Goal: Information Seeking & Learning: Find specific fact

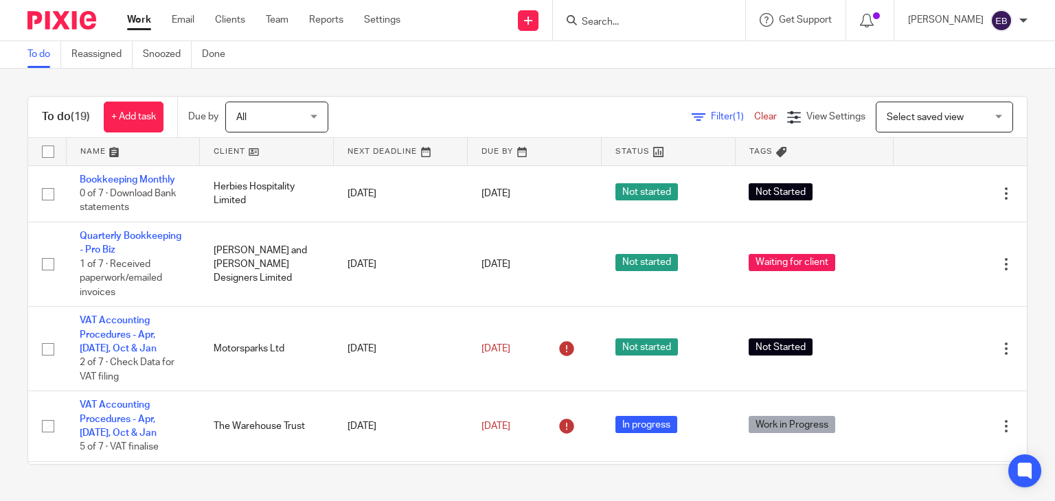
click at [642, 23] on input "Search" at bounding box center [642, 22] width 124 height 12
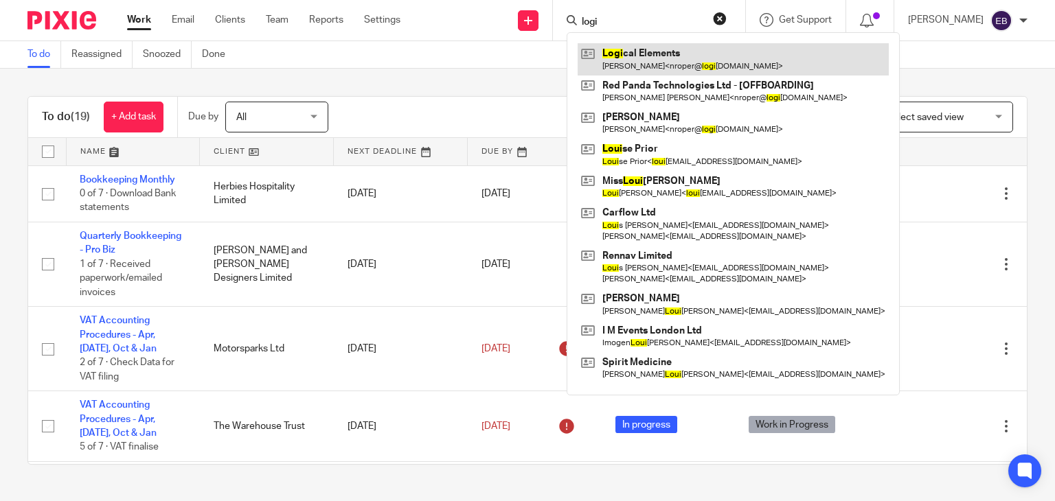
type input "logi"
click at [689, 61] on link at bounding box center [733, 59] width 311 height 32
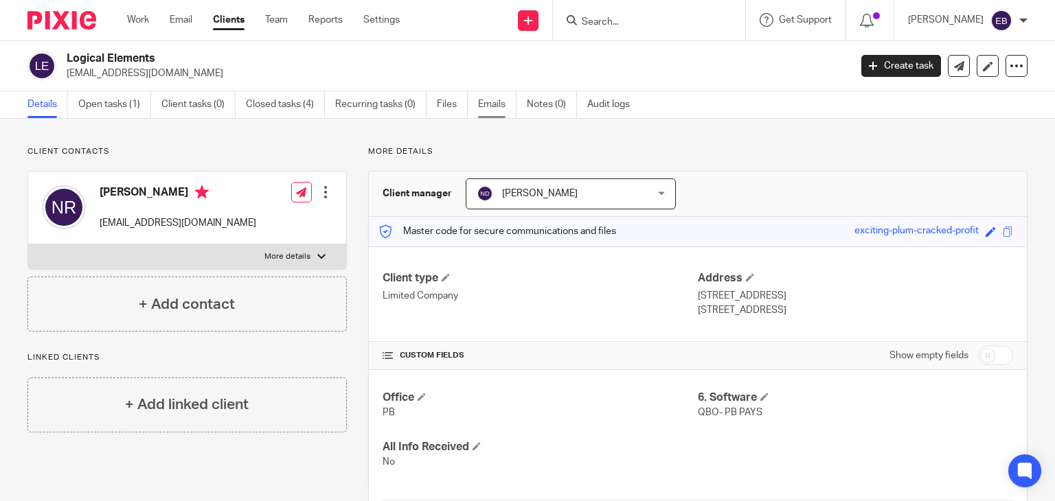
click at [497, 108] on link "Emails" at bounding box center [497, 104] width 38 height 27
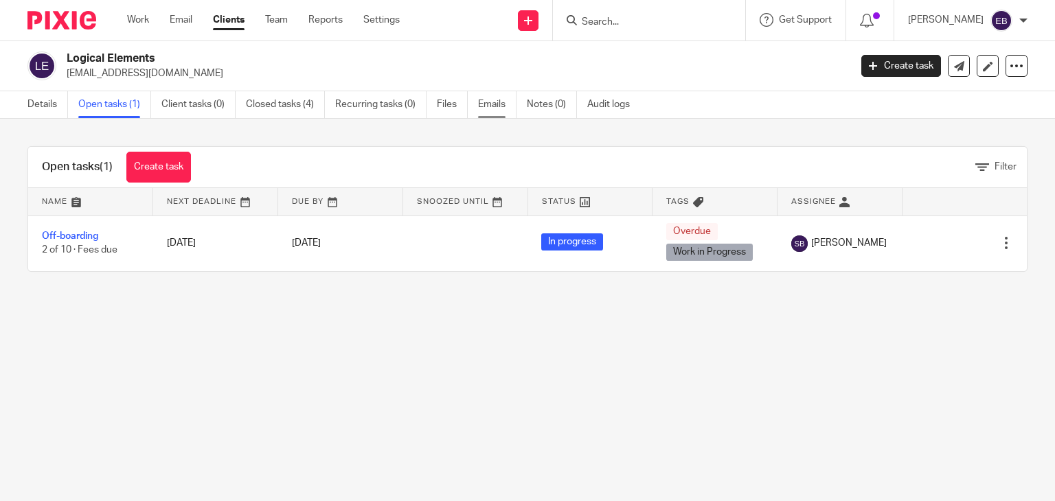
click at [495, 105] on link "Emails" at bounding box center [497, 104] width 38 height 27
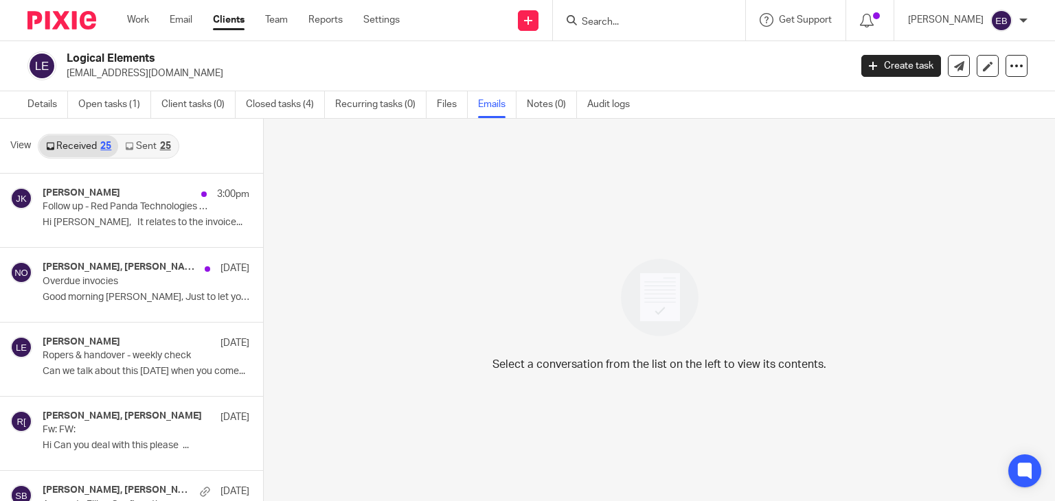
click at [156, 142] on link "Sent 25" at bounding box center [147, 146] width 59 height 22
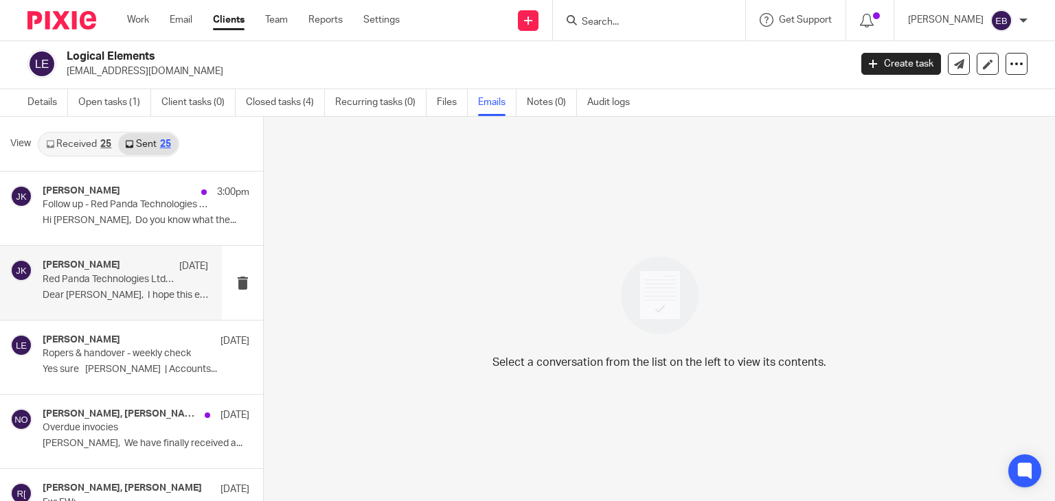
click at [103, 279] on p "Red Panda Technologies Ltd - Overdue Invoices" at bounding box center [109, 280] width 133 height 12
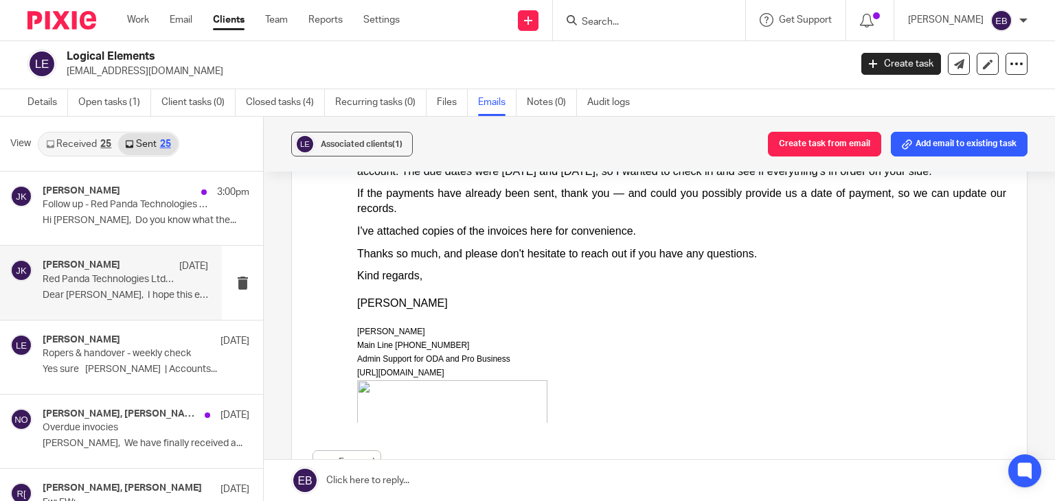
scroll to position [206, 0]
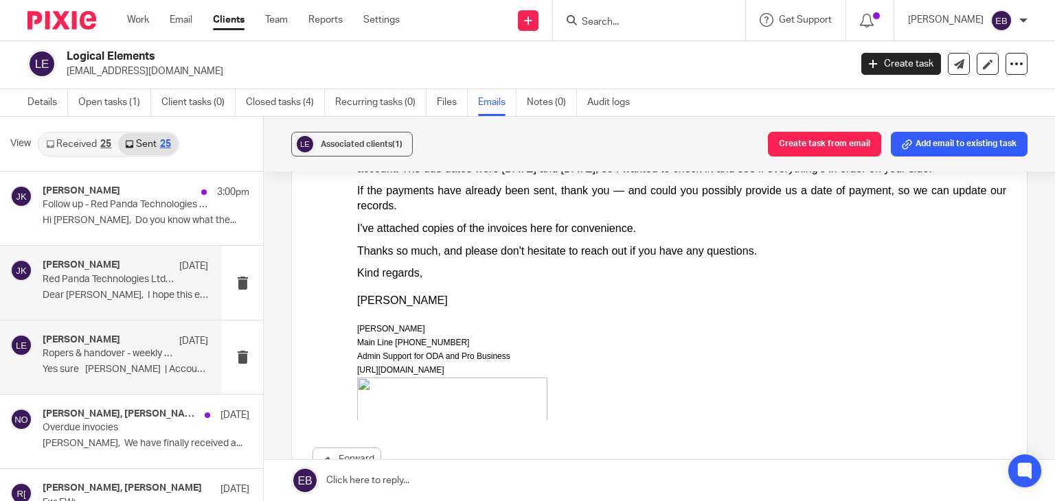
click at [69, 348] on p "Ropers & handover - weekly check" at bounding box center [109, 354] width 133 height 12
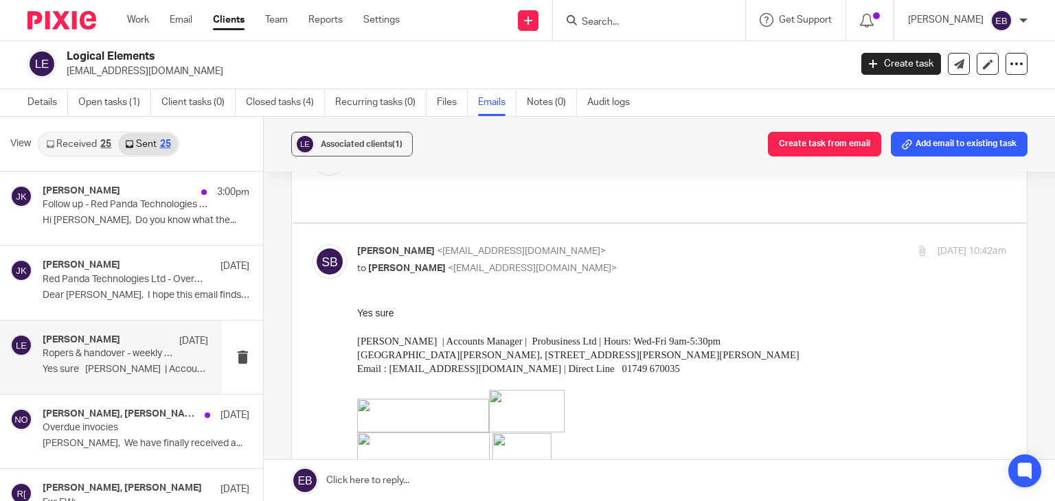
scroll to position [0, 0]
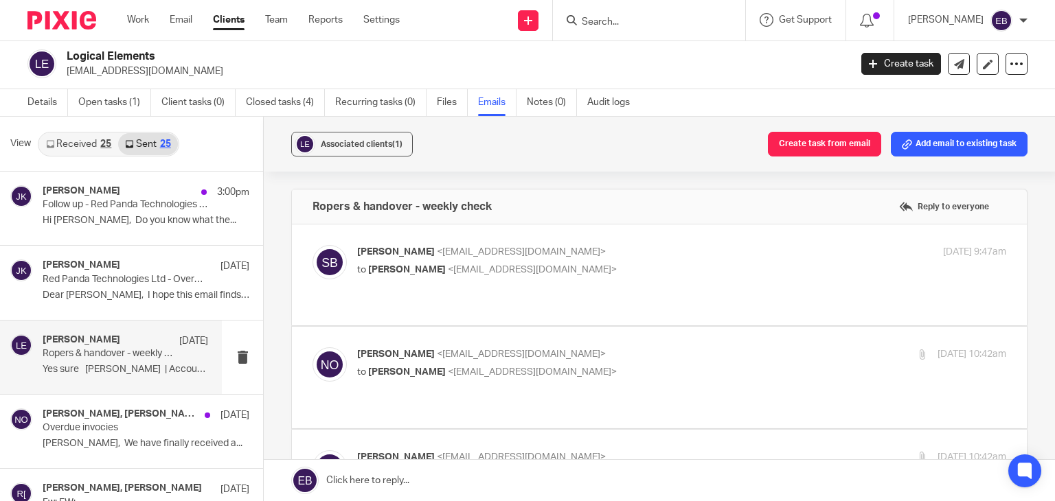
click at [648, 261] on div "Sonia Bird <soniabird@probusinessuk.com> to Niall O'Driscoll <niall@odaccountan…" at bounding box center [573, 261] width 433 height 32
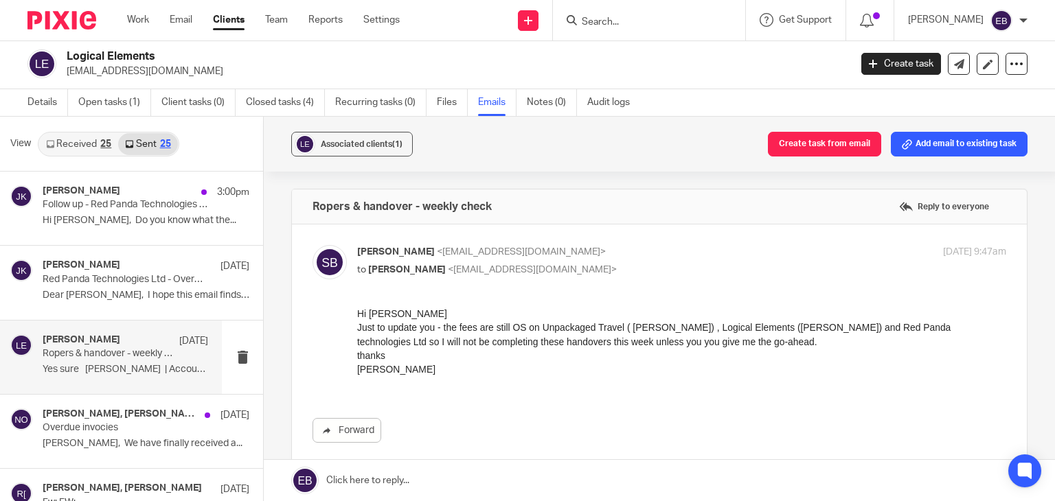
click at [645, 245] on p "Sonia Bird <soniabird@probusinessuk.com>" at bounding box center [573, 252] width 433 height 14
checkbox input "false"
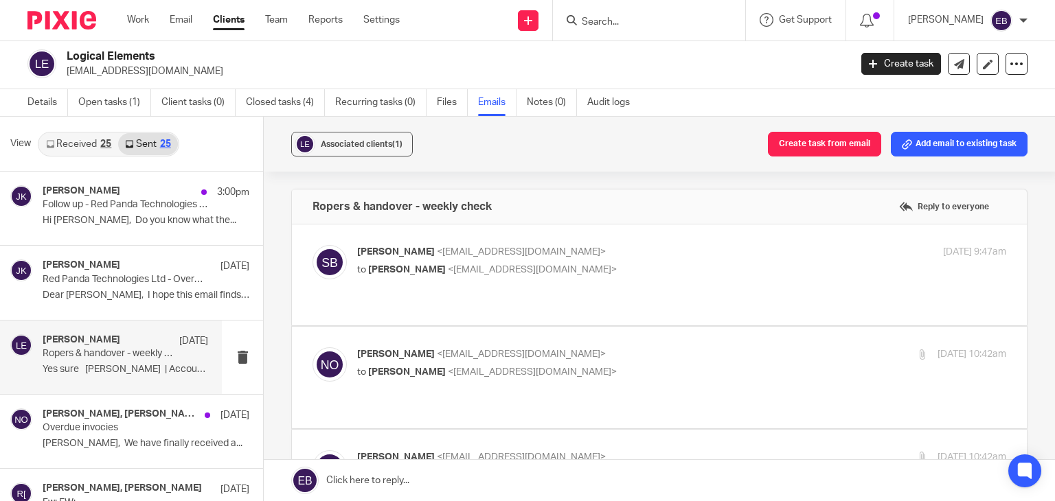
click at [676, 327] on label at bounding box center [659, 377] width 735 height 101
click at [313, 347] on input "checkbox" at bounding box center [312, 347] width 1 height 1
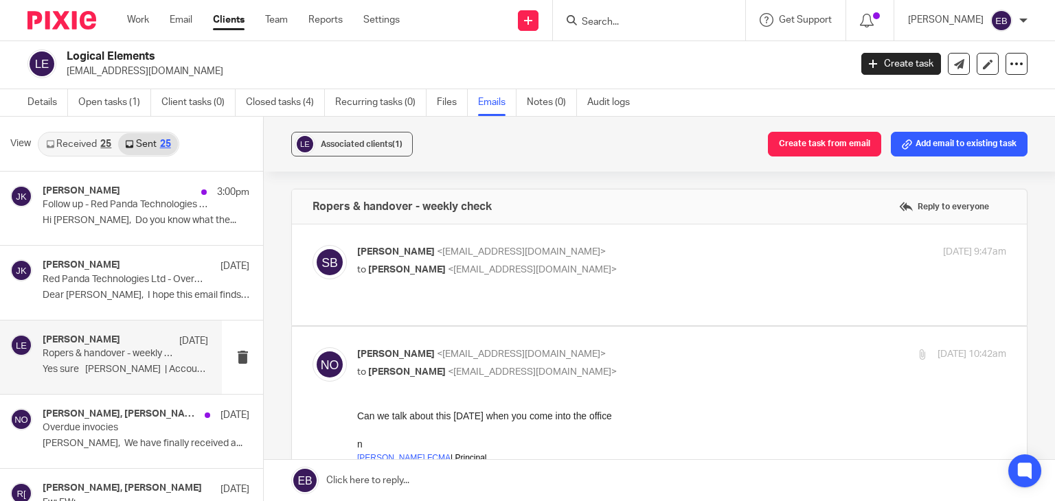
click at [666, 348] on p "Niall O'Driscoll <niall@odaccountants.co.uk>" at bounding box center [573, 355] width 433 height 14
checkbox input "false"
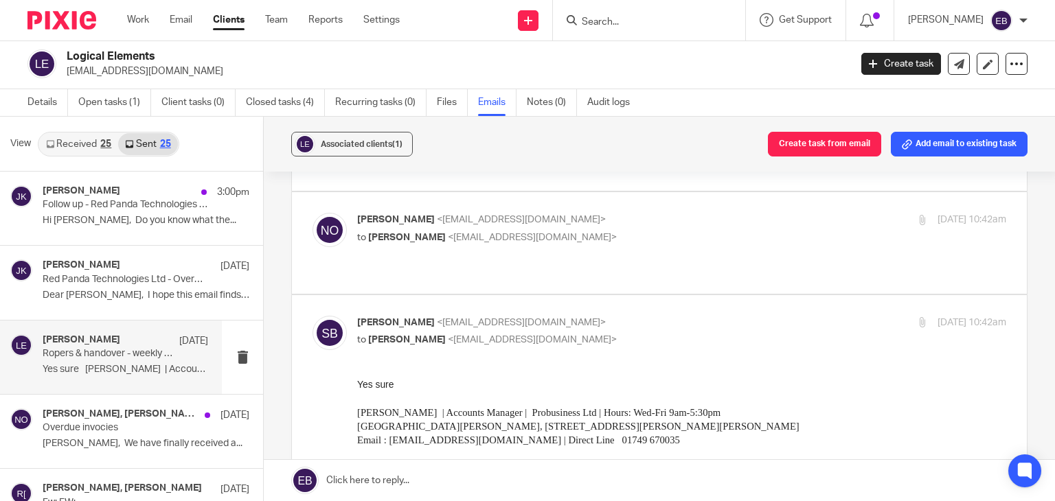
scroll to position [137, 0]
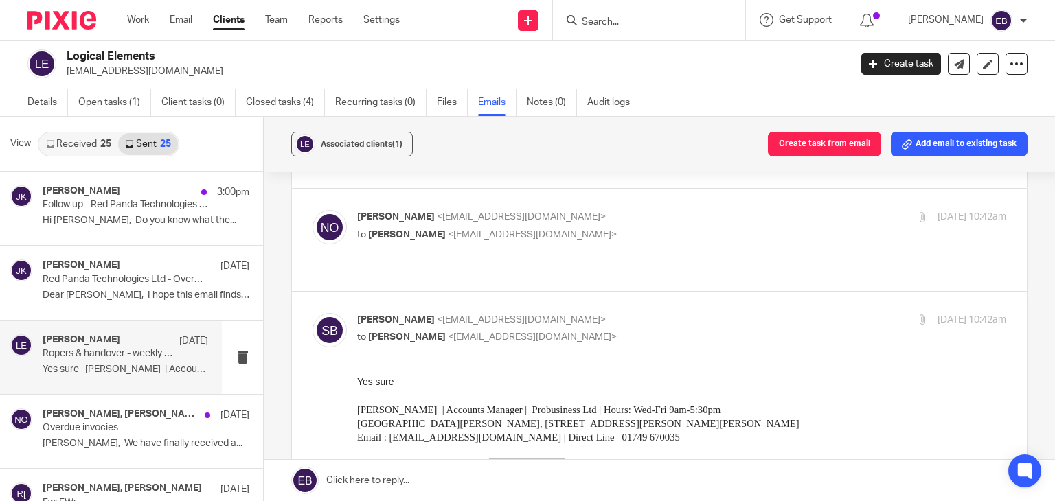
click at [650, 313] on p "Sonia Bird <soniabird@probusinessuk.com>" at bounding box center [573, 320] width 433 height 14
checkbox input "false"
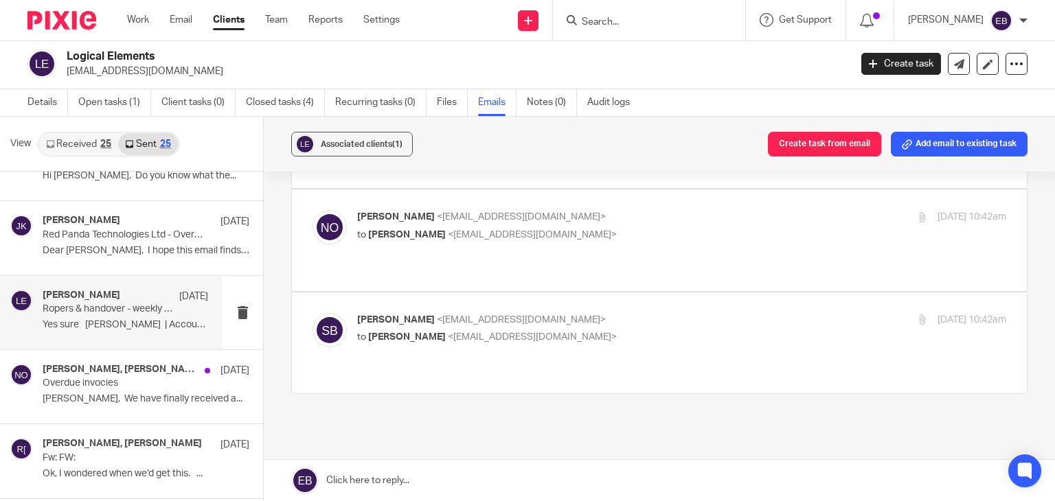
scroll to position [69, 0]
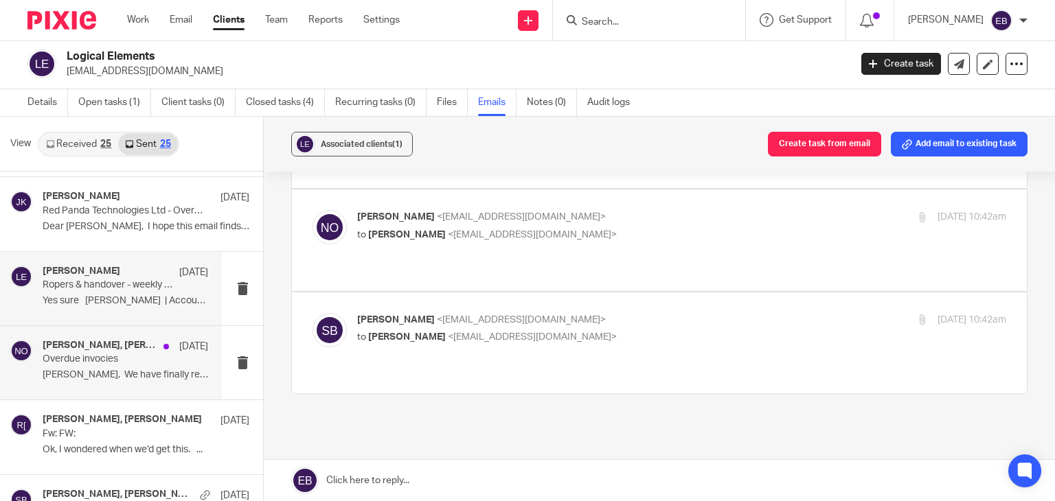
click at [106, 372] on p "Nick, We have finally received a..." at bounding box center [126, 376] width 166 height 12
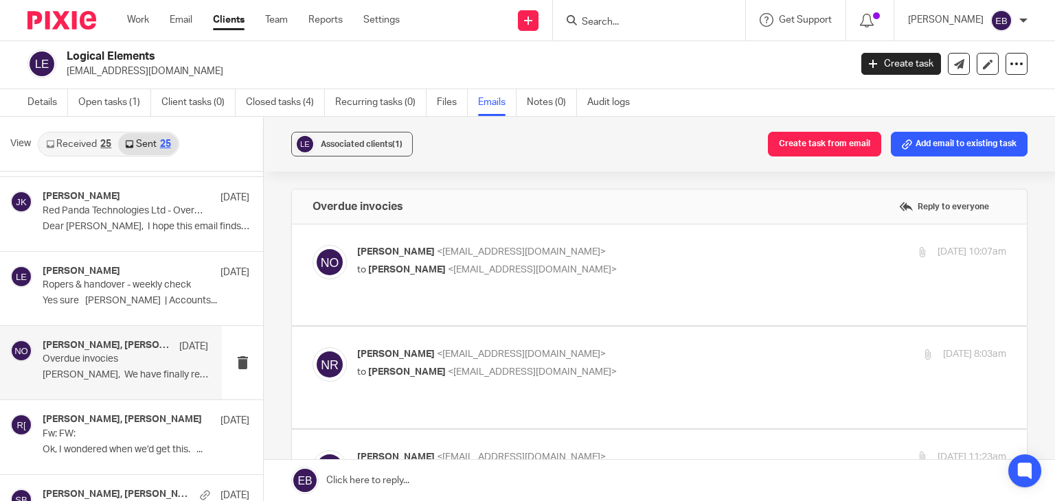
scroll to position [0, 0]
click at [635, 242] on label at bounding box center [659, 275] width 735 height 101
click at [313, 245] on input "checkbox" at bounding box center [312, 245] width 1 height 1
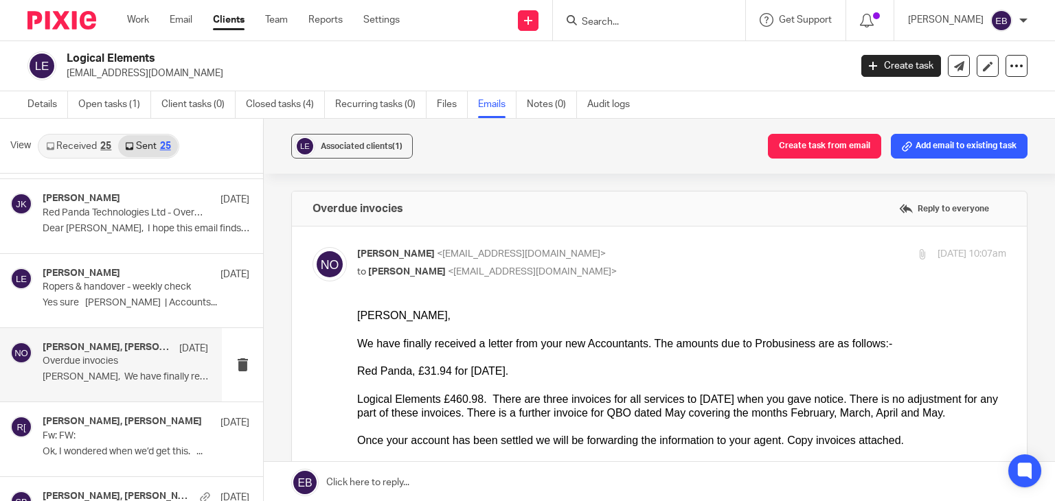
click at [648, 251] on p "Niall O'Driscoll <niallodriscoll@probusinessuk.com>" at bounding box center [573, 254] width 433 height 14
checkbox input "false"
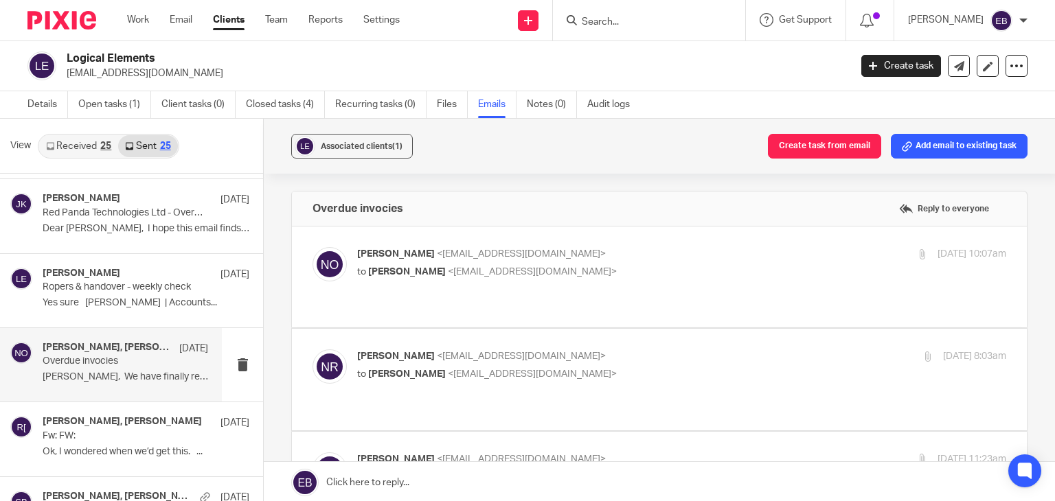
click at [664, 329] on label at bounding box center [659, 379] width 735 height 101
click at [313, 349] on input "checkbox" at bounding box center [312, 349] width 1 height 1
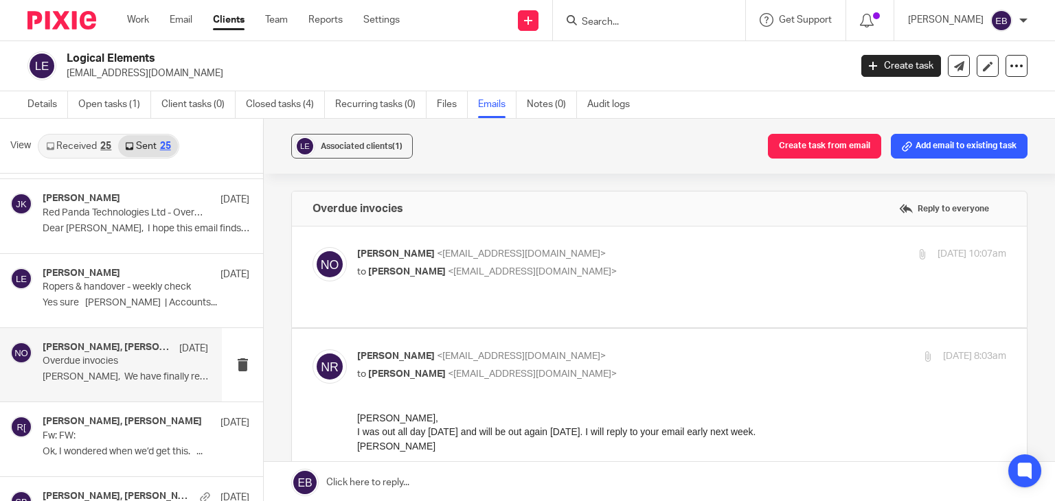
click at [675, 350] on p "Nick Roper <nroper@logical.co.uk>" at bounding box center [573, 357] width 433 height 14
checkbox input "false"
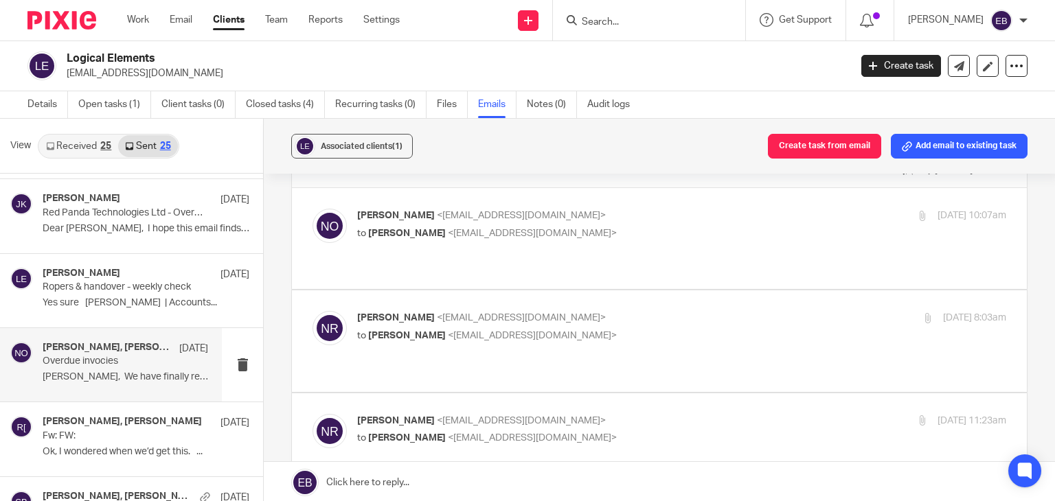
scroll to position [69, 0]
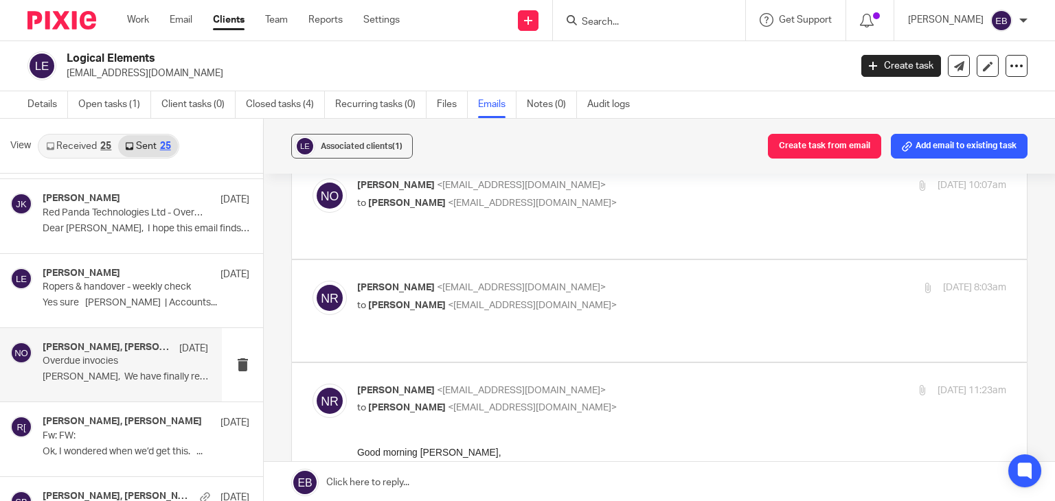
click at [313, 383] on input "checkbox" at bounding box center [312, 383] width 1 height 1
click at [673, 363] on label at bounding box center [659, 413] width 735 height 101
click at [313, 383] on input "checkbox" at bounding box center [312, 383] width 1 height 1
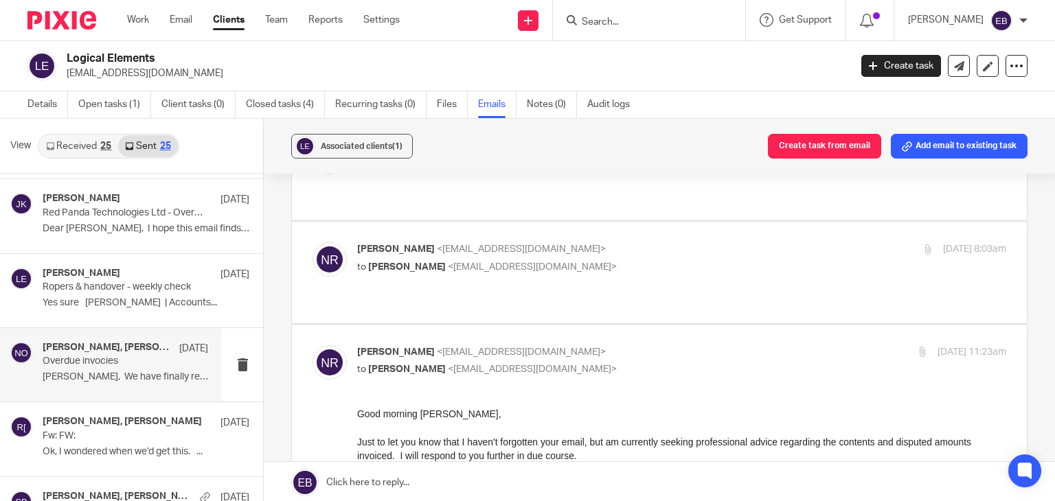
scroll to position [137, 0]
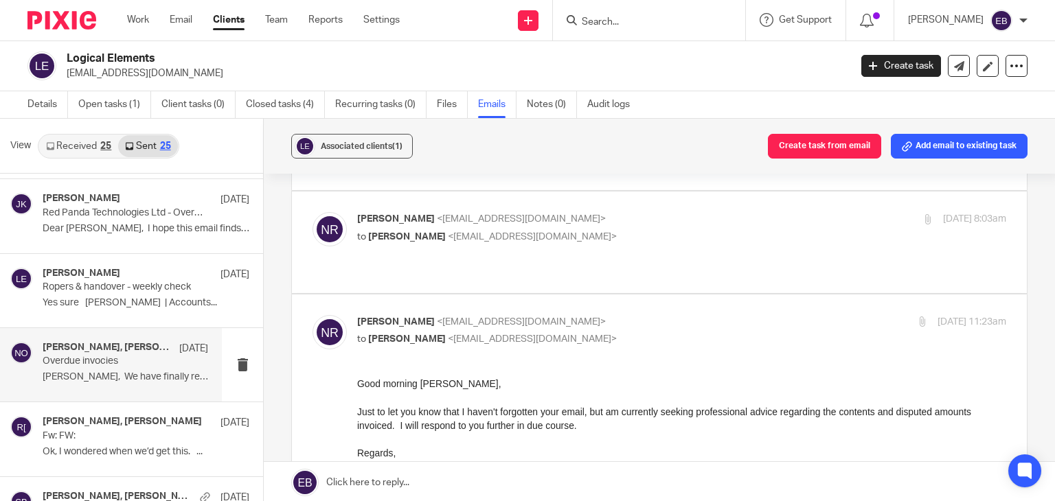
click at [641, 315] on p "Nick Roper <nroper@logical.co.uk>" at bounding box center [573, 322] width 433 height 14
checkbox input "false"
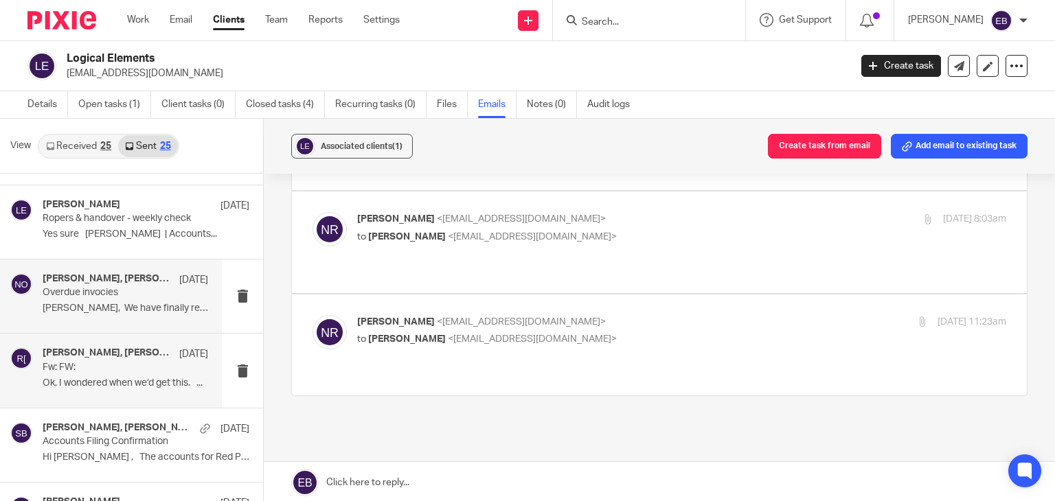
click at [112, 385] on p "Ok, I wondered when we’d get this. ..." at bounding box center [126, 384] width 166 height 12
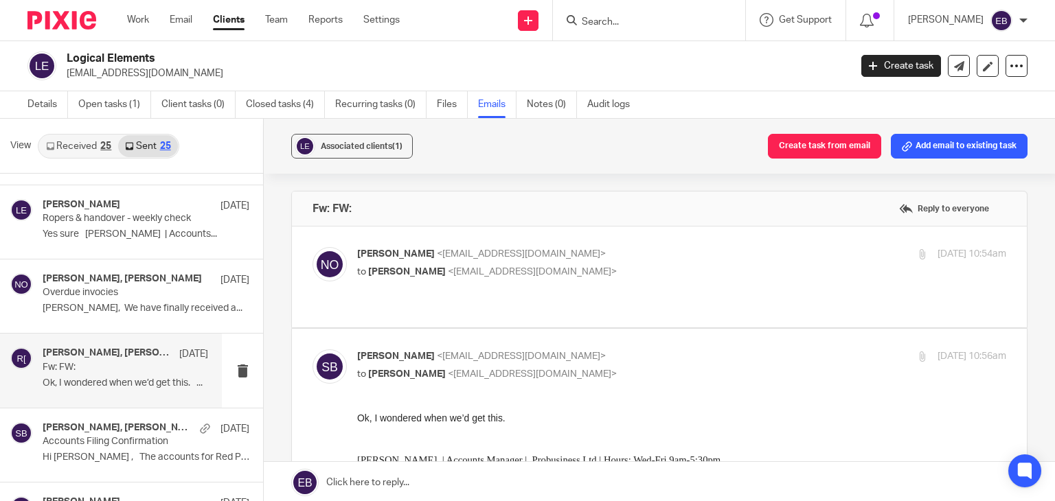
scroll to position [0, 0]
click at [633, 259] on p "Niall O'Driscoll <niallodriscoll@probusinessuk.com>" at bounding box center [573, 254] width 433 height 14
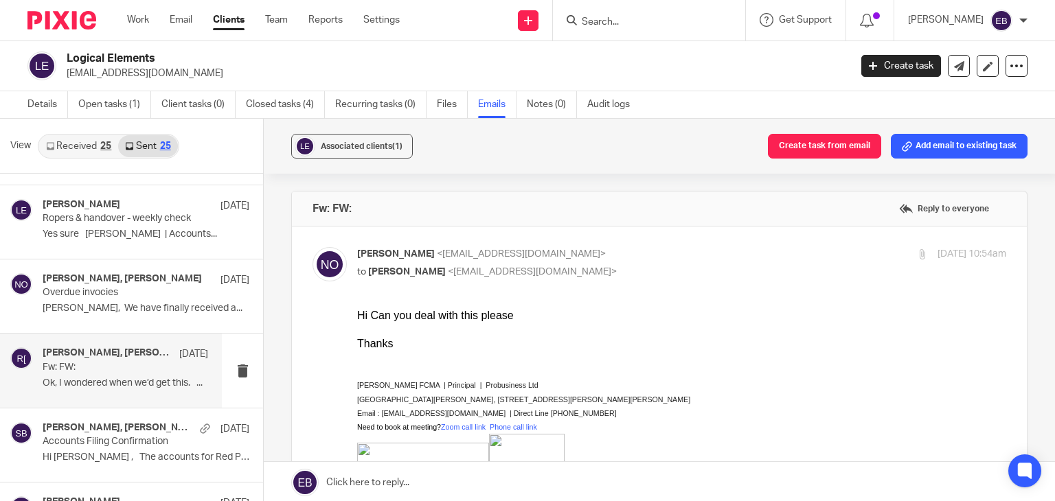
click at [633, 259] on p "Niall O'Driscoll <niallodriscoll@probusinessuk.com>" at bounding box center [573, 254] width 433 height 14
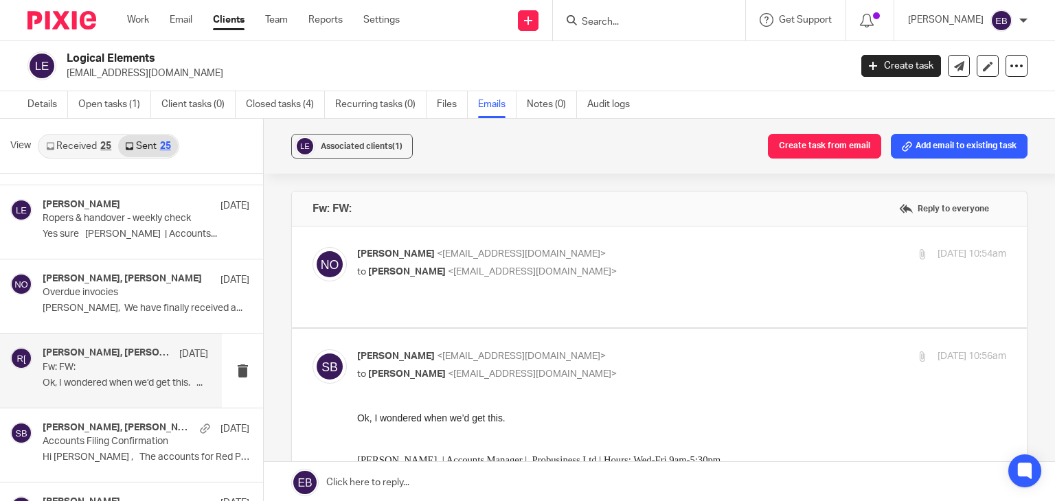
click at [631, 259] on p "Niall O'Driscoll <niallodriscoll@probusinessuk.com>" at bounding box center [573, 254] width 433 height 14
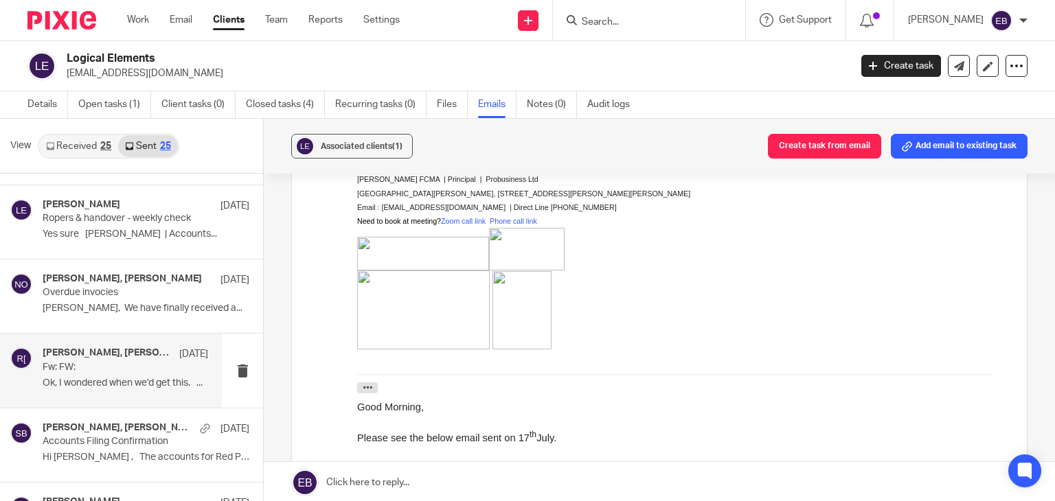
scroll to position [343, 0]
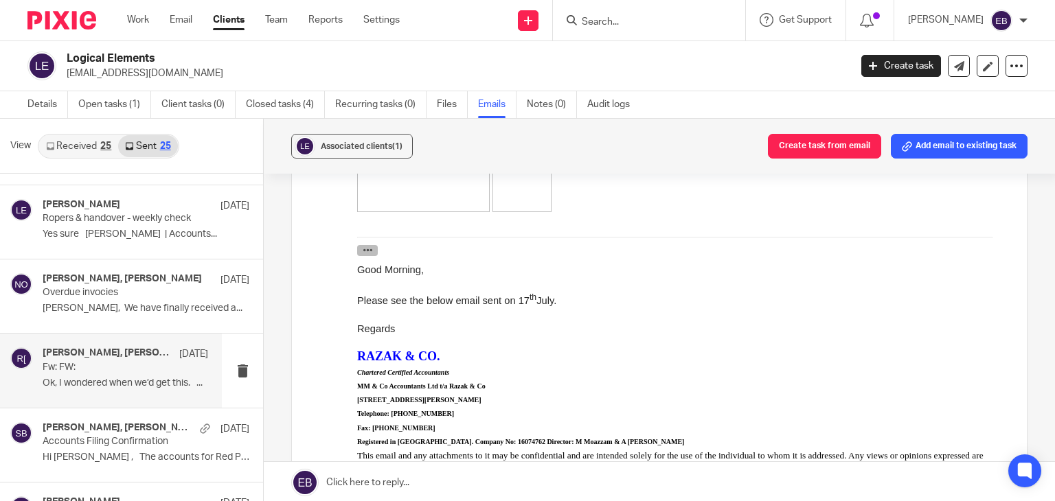
click at [365, 252] on icon "button" at bounding box center [368, 250] width 10 height 10
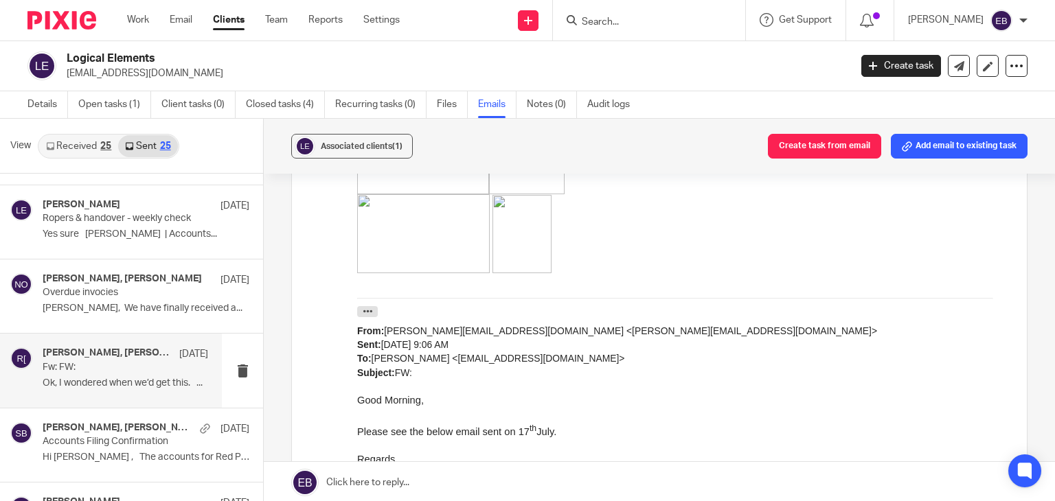
scroll to position [275, 0]
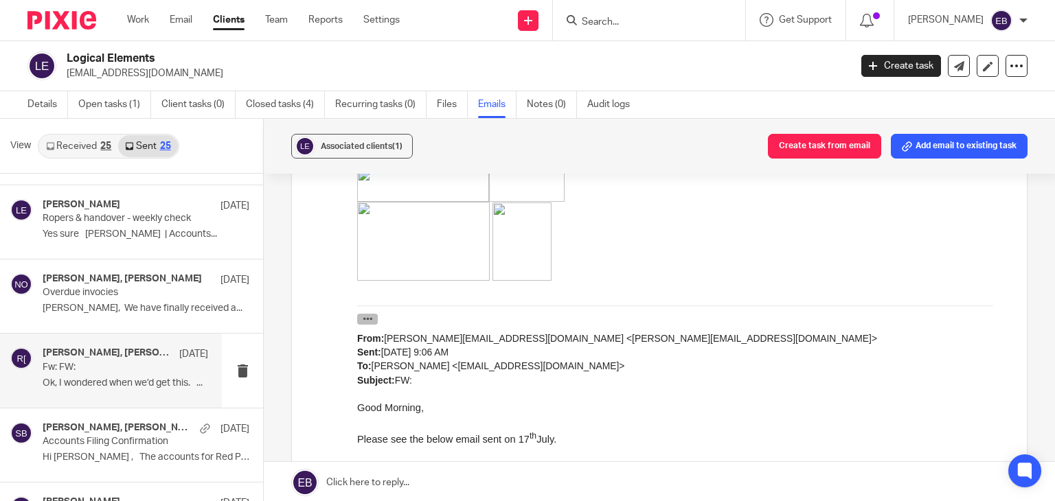
click at [370, 315] on icon "button" at bounding box center [368, 319] width 10 height 10
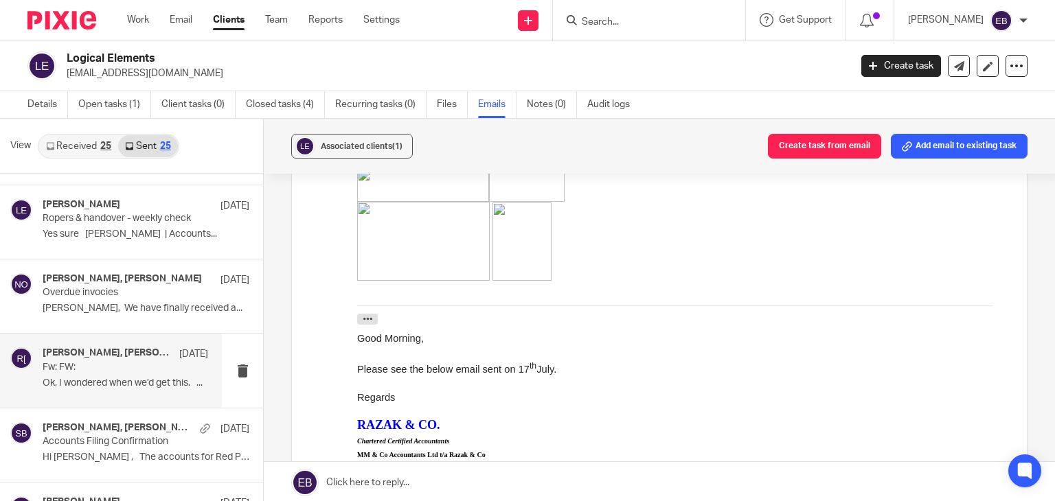
scroll to position [0, 0]
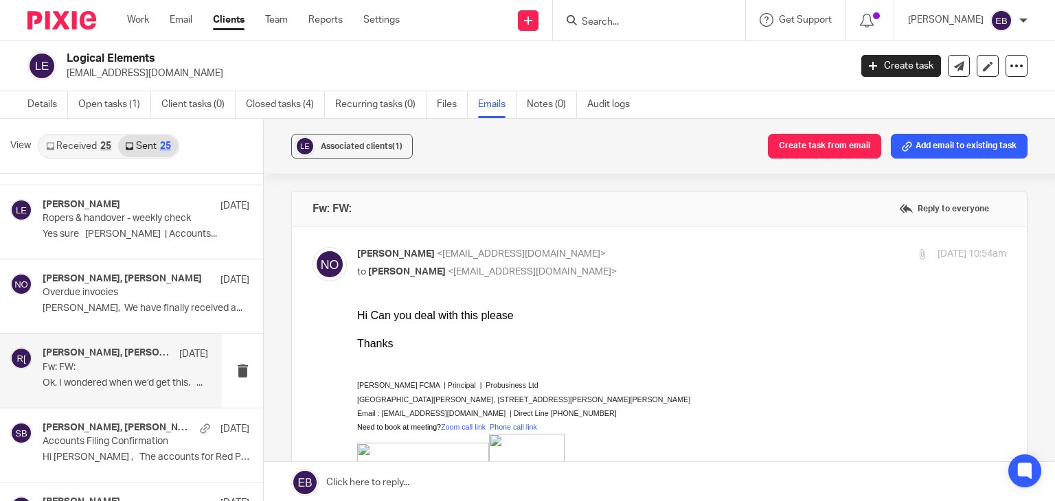
click at [648, 271] on p "to Sonia Bird <soniabird@probusinessuk.com>" at bounding box center [573, 272] width 433 height 14
checkbox input "false"
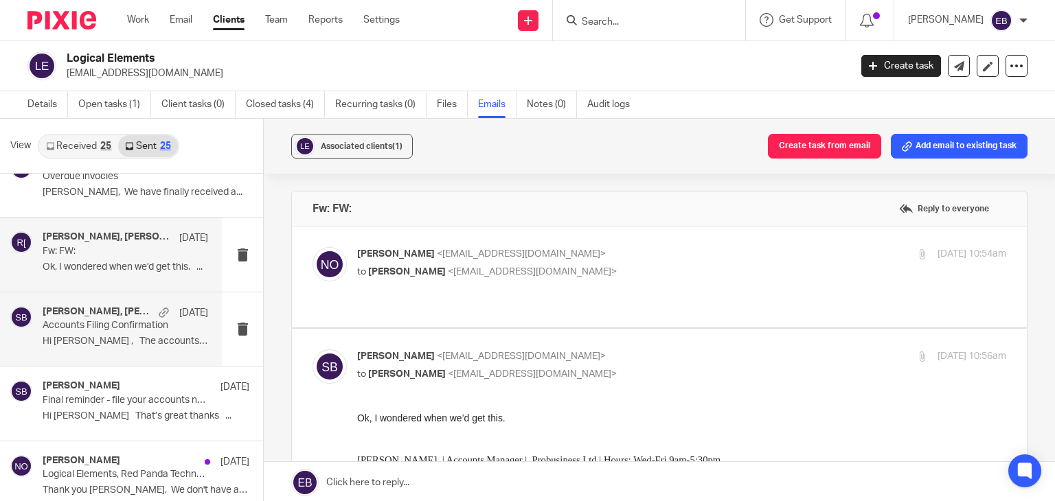
scroll to position [275, 0]
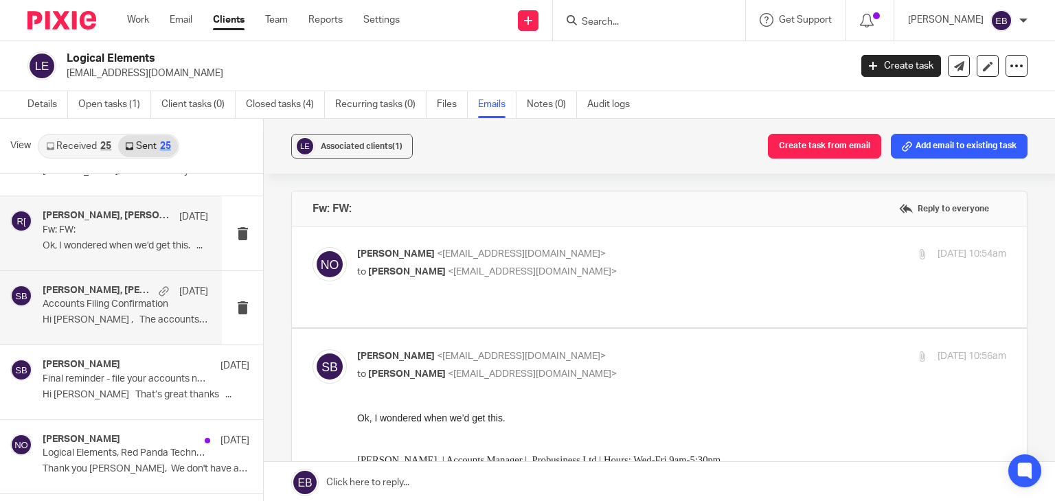
click at [85, 316] on p "Hi Nick , The accounts for Red Panda..." at bounding box center [126, 321] width 166 height 12
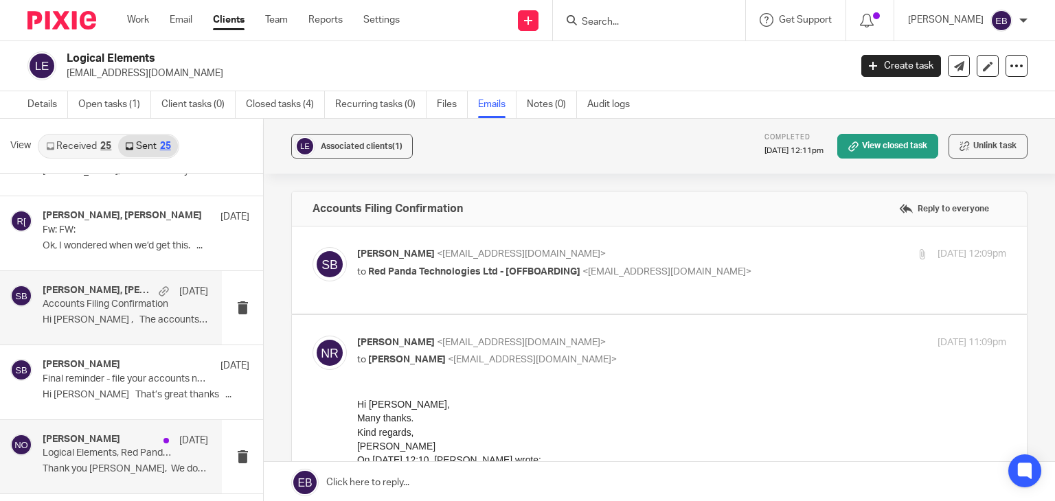
scroll to position [0, 0]
click at [100, 468] on p "Thank you Nick, We don't have access..." at bounding box center [126, 470] width 166 height 12
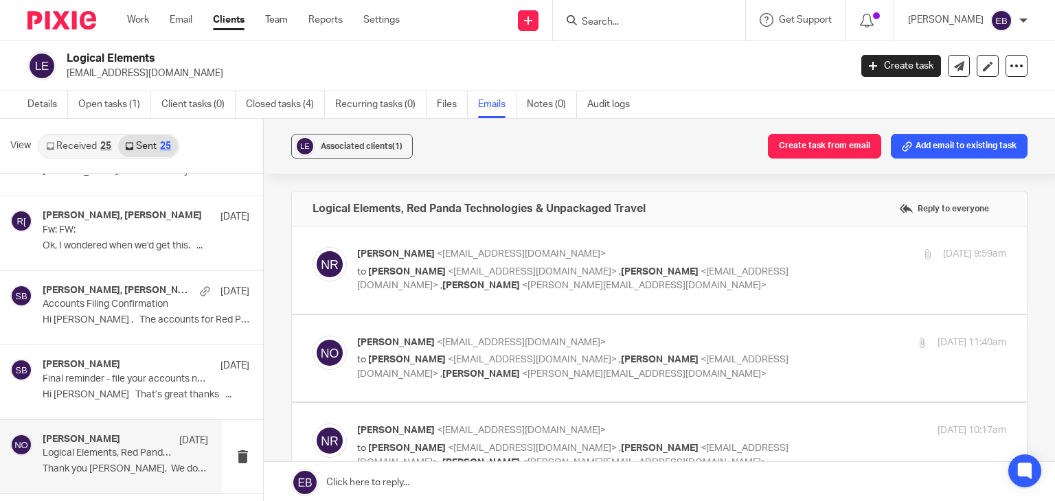
click at [706, 242] on label at bounding box center [659, 270] width 735 height 87
click at [313, 247] on input "checkbox" at bounding box center [312, 247] width 1 height 1
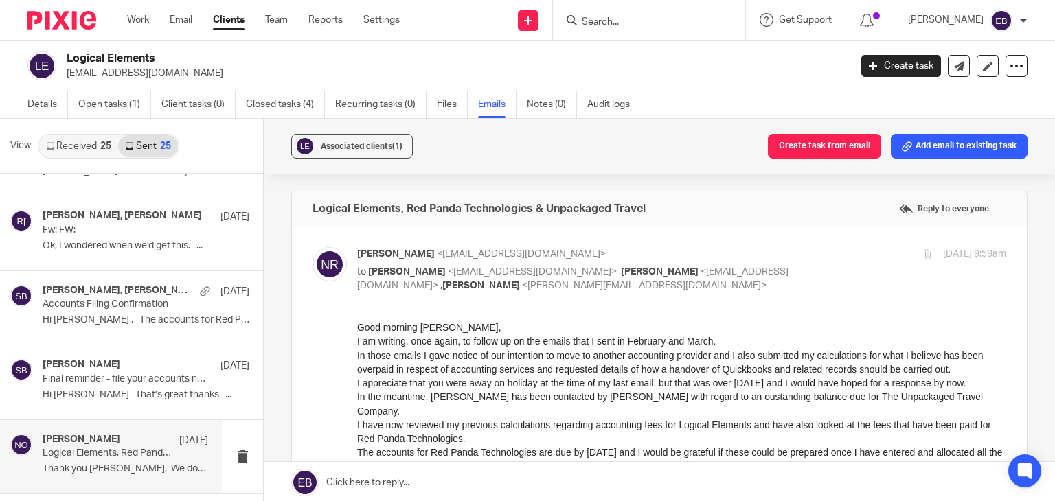
click at [699, 260] on p "Nick Roper <nroper@logical.co.uk>" at bounding box center [573, 254] width 433 height 14
checkbox input "false"
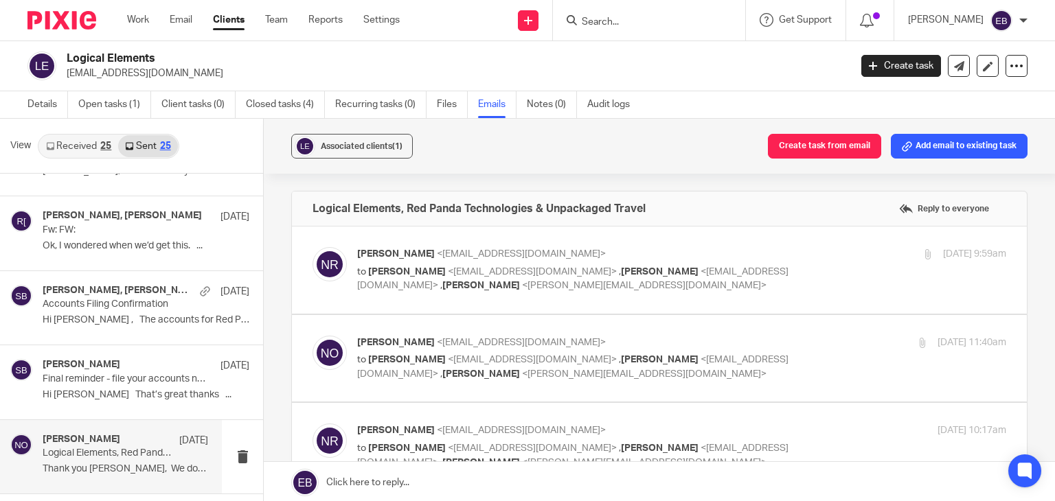
click at [714, 336] on p "Niall O'Driscoll <niallodriscoll@probusinessuk.com>" at bounding box center [573, 343] width 433 height 14
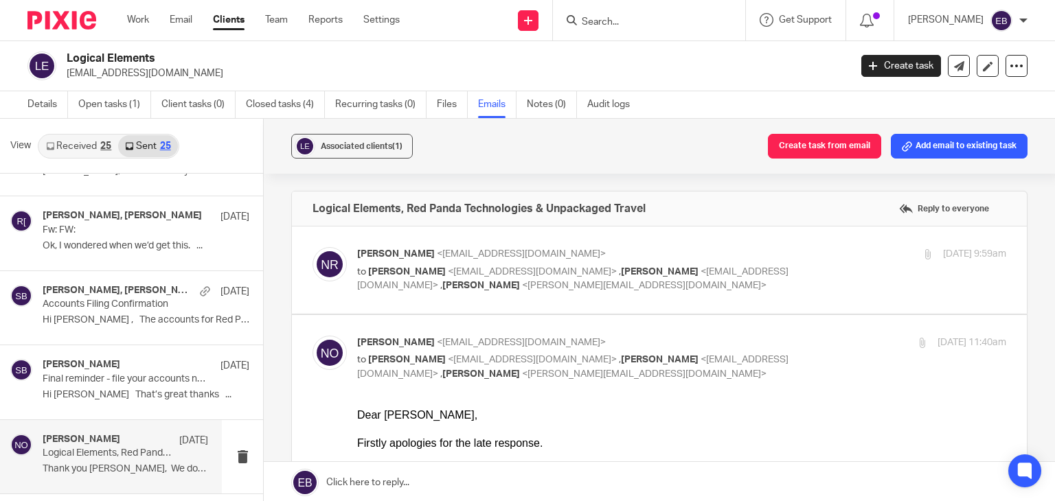
click at [765, 336] on p "Niall O'Driscoll <niallodriscoll@probusinessuk.com>" at bounding box center [573, 343] width 433 height 14
checkbox input "false"
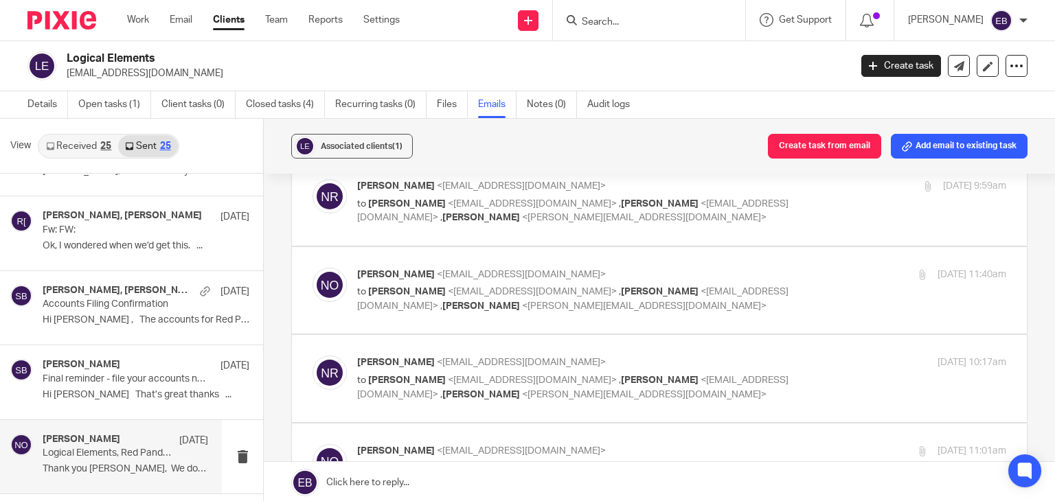
scroll to position [69, 0]
click at [725, 348] on label at bounding box center [659, 378] width 735 height 87
click at [313, 354] on input "checkbox" at bounding box center [312, 354] width 1 height 1
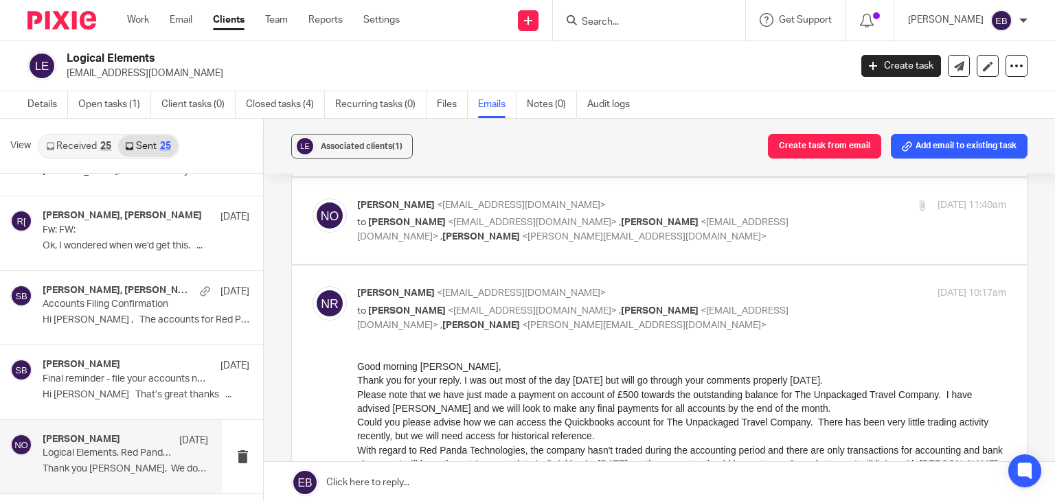
scroll to position [206, 0]
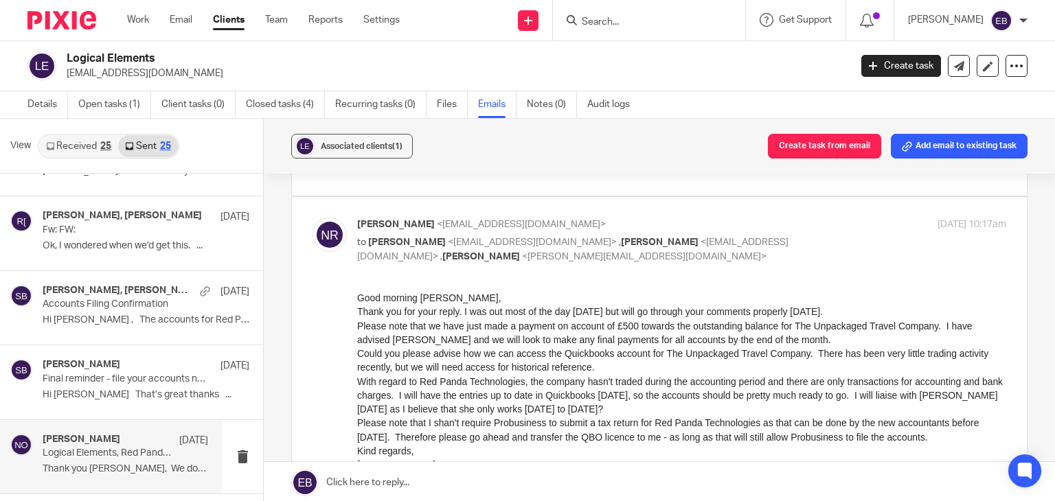
click at [740, 236] on p "to Niall O'Driscoll <niallodriscoll@probusinessuk.com> , Erin Holly <erinholly@…" at bounding box center [573, 250] width 433 height 28
checkbox input "false"
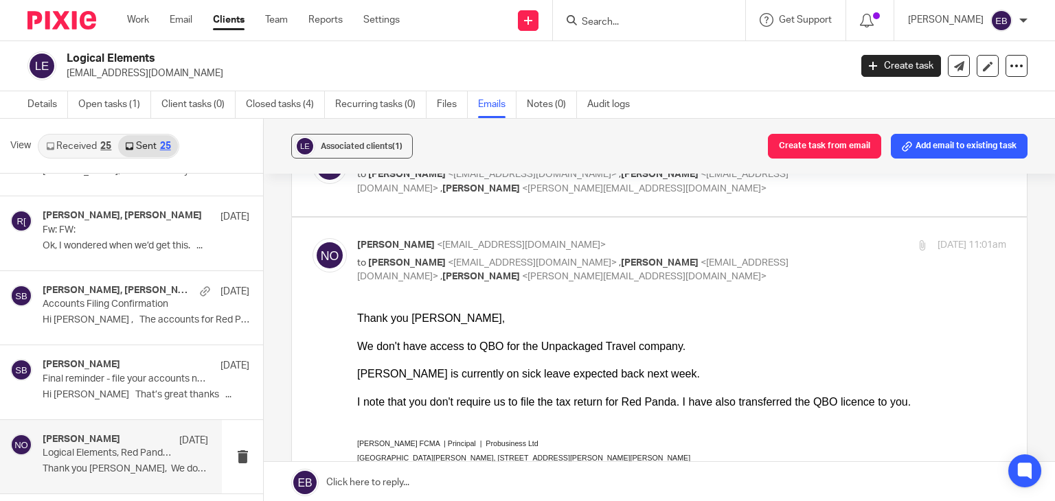
scroll to position [275, 0]
click at [790, 243] on div "20 May 2025 11:01am" at bounding box center [898, 245] width 216 height 14
checkbox input "false"
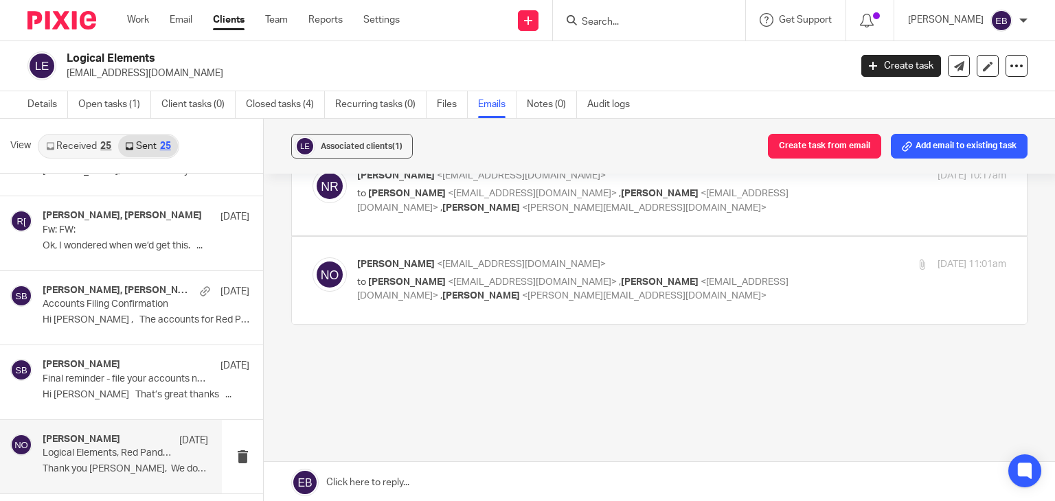
scroll to position [253, 0]
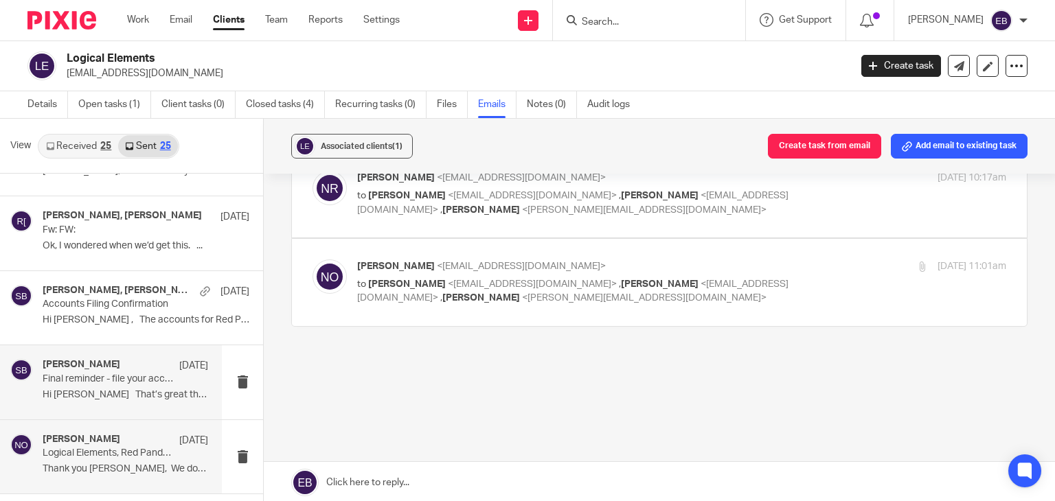
click at [113, 370] on div "Sonia Bird 28 May" at bounding box center [126, 366] width 166 height 14
click at [113, 389] on p "Hi nick That’s great thanks ..." at bounding box center [126, 395] width 166 height 12
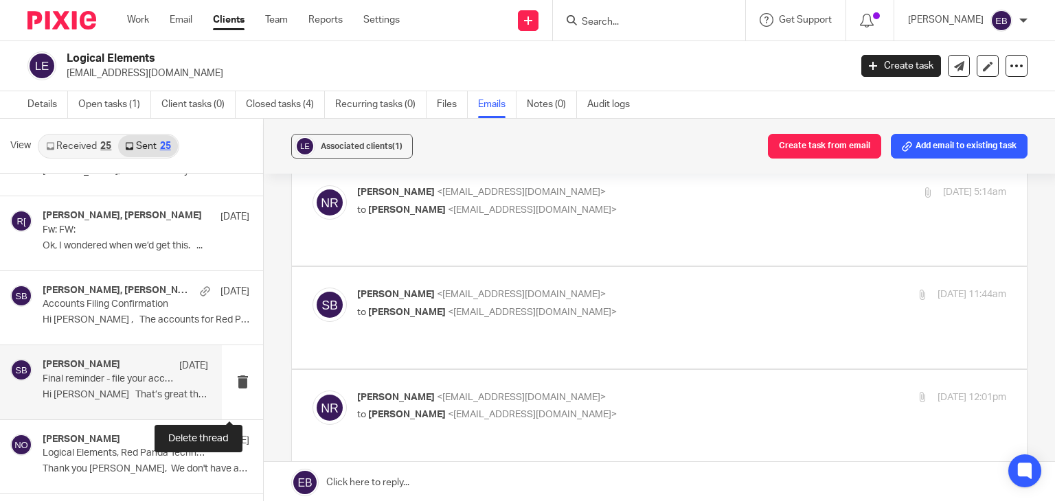
scroll to position [0, 0]
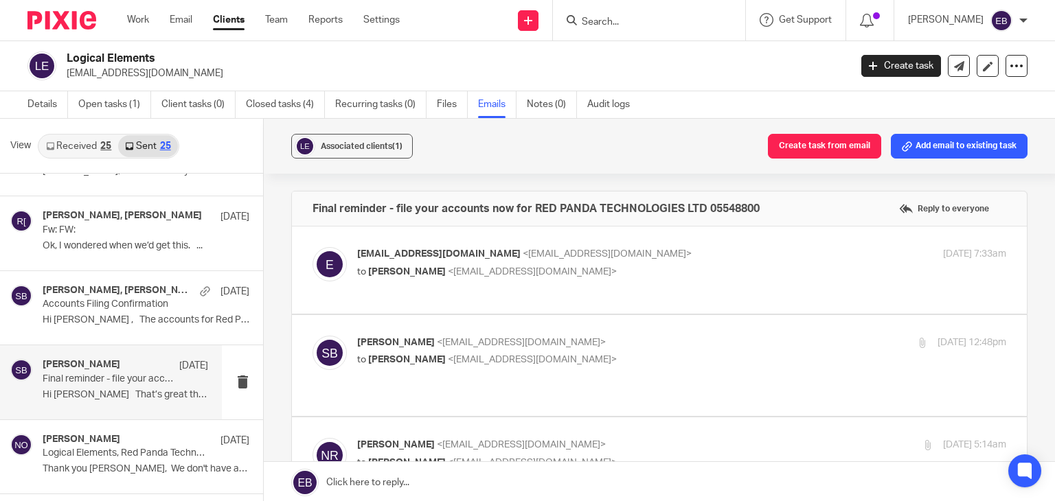
click at [764, 251] on p "ereminders@companieshouse.gov.uk <ereminders@companieshouse.gov.uk>" at bounding box center [573, 254] width 433 height 14
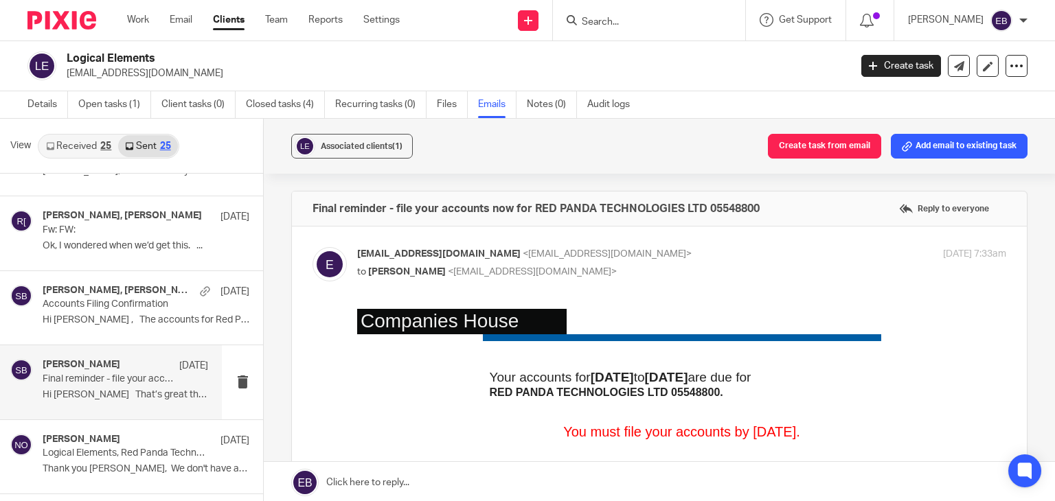
click at [763, 251] on p "ereminders@companieshouse.gov.uk <ereminders@companieshouse.gov.uk>" at bounding box center [573, 254] width 433 height 14
checkbox input "false"
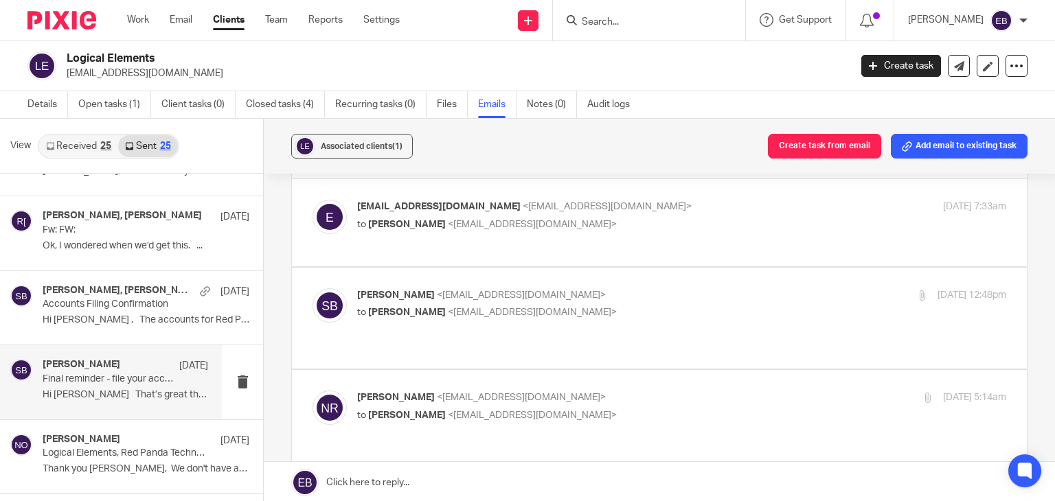
scroll to position [69, 0]
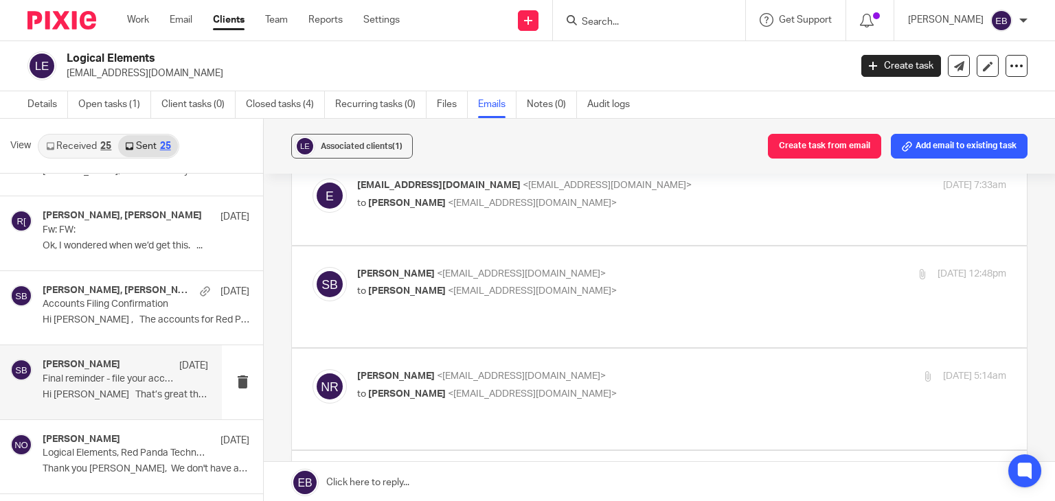
click at [728, 259] on label at bounding box center [659, 297] width 735 height 101
click at [313, 267] on input "checkbox" at bounding box center [312, 267] width 1 height 1
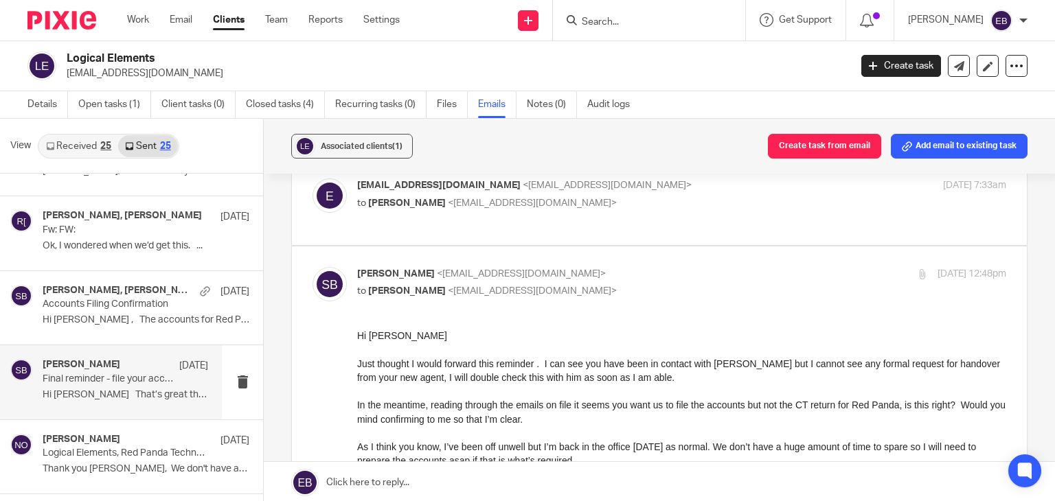
click at [313, 267] on input "checkbox" at bounding box center [312, 267] width 1 height 1
checkbox input "false"
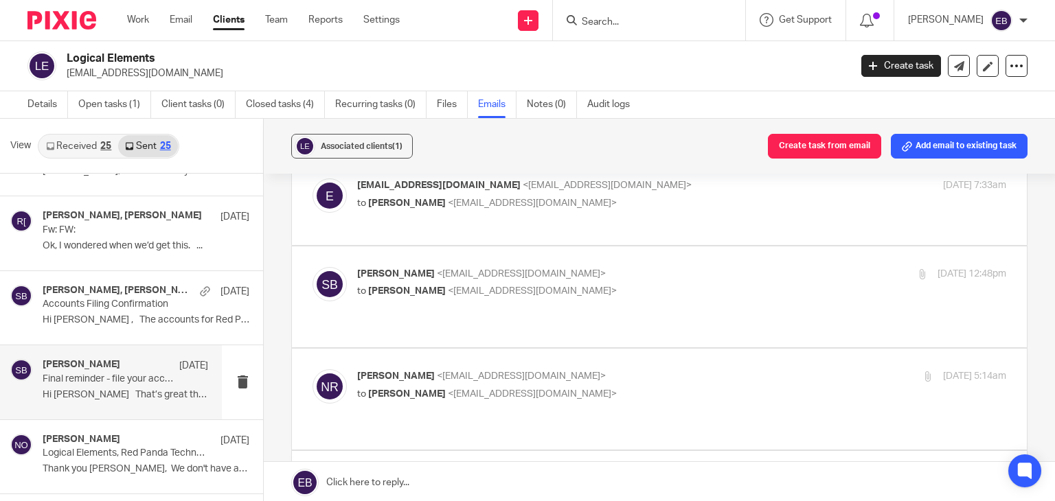
click at [675, 349] on label at bounding box center [659, 399] width 735 height 101
click at [313, 369] on input "checkbox" at bounding box center [312, 369] width 1 height 1
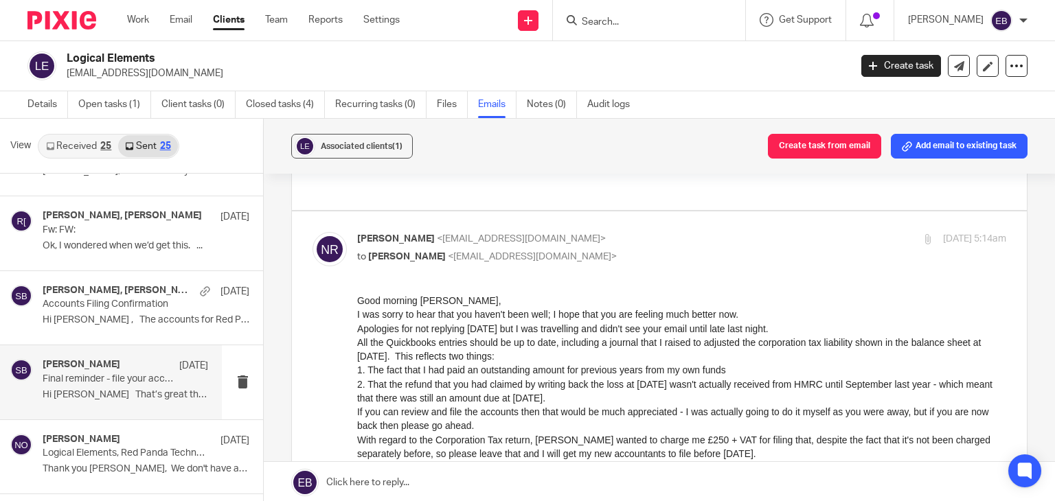
scroll to position [137, 0]
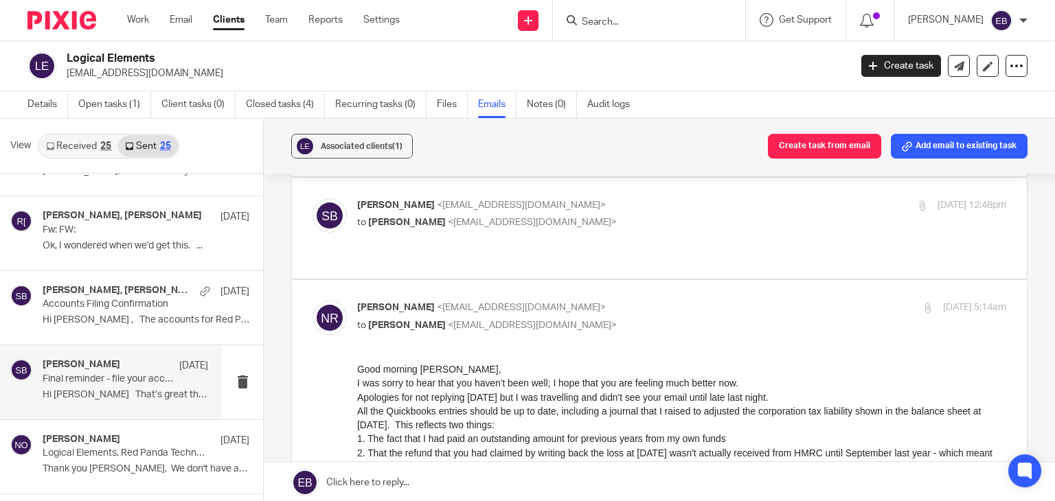
click at [654, 319] on p "to Sonia Bird <soniabird@probusinessuk.com>" at bounding box center [573, 326] width 433 height 14
checkbox input "false"
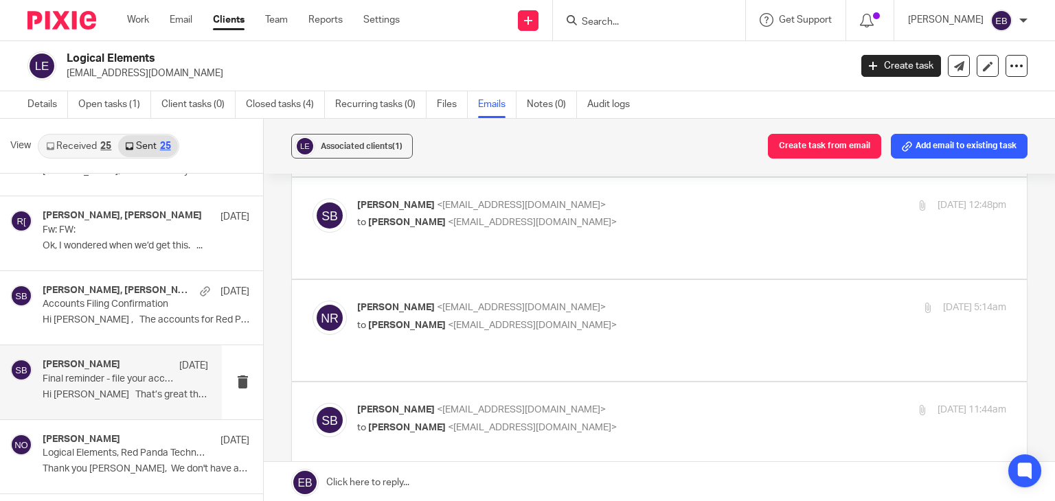
click at [698, 403] on p "Sonia Bird <soniabird@probusinessuk.com>" at bounding box center [573, 410] width 433 height 14
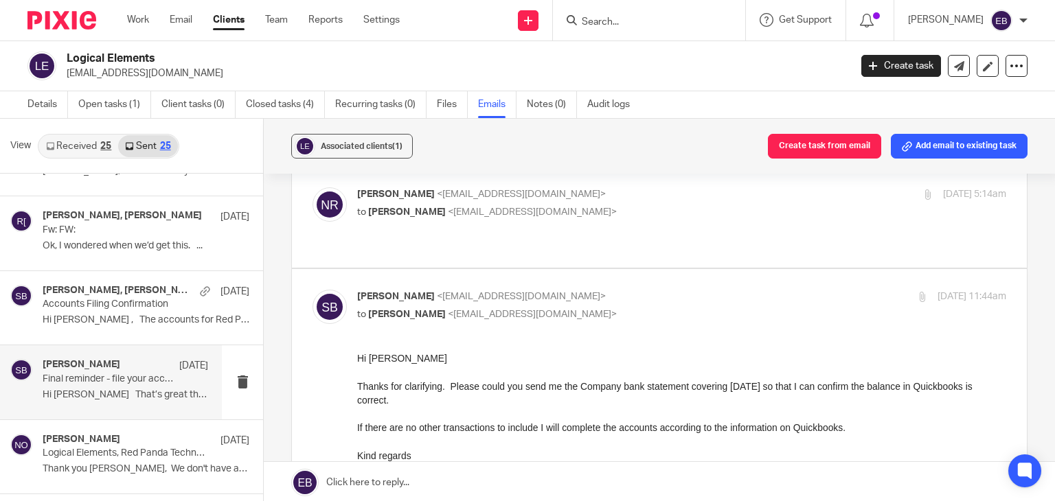
scroll to position [275, 0]
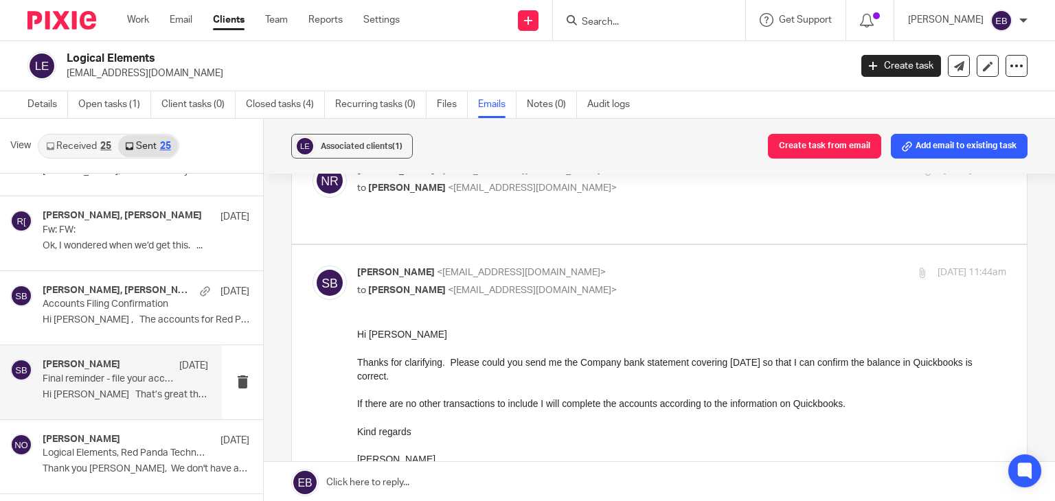
click at [672, 284] on p "to Nick Roper <nroper@logical.co.uk>" at bounding box center [573, 291] width 433 height 14
checkbox input "false"
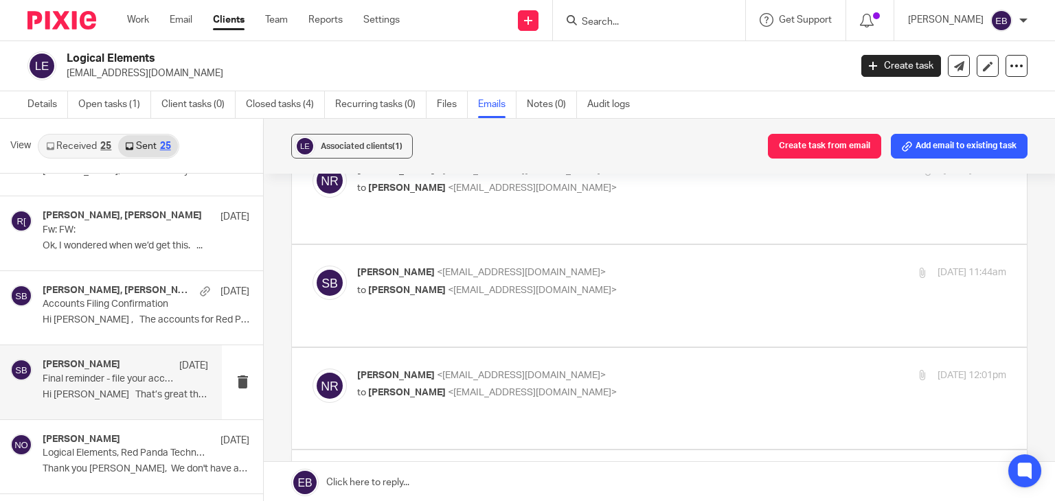
click at [670, 369] on p "Nick Roper <nroper@logical.co.uk>" at bounding box center [573, 376] width 433 height 14
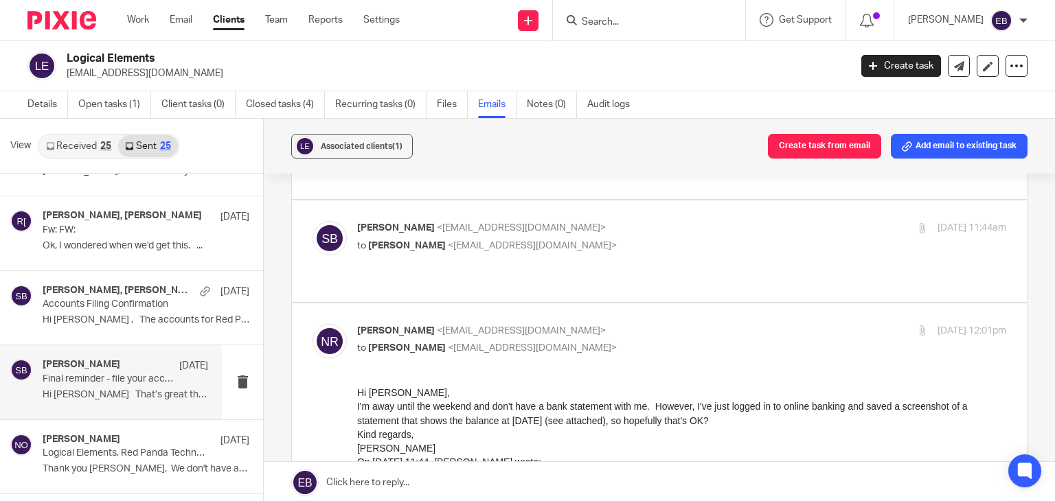
scroll to position [343, 0]
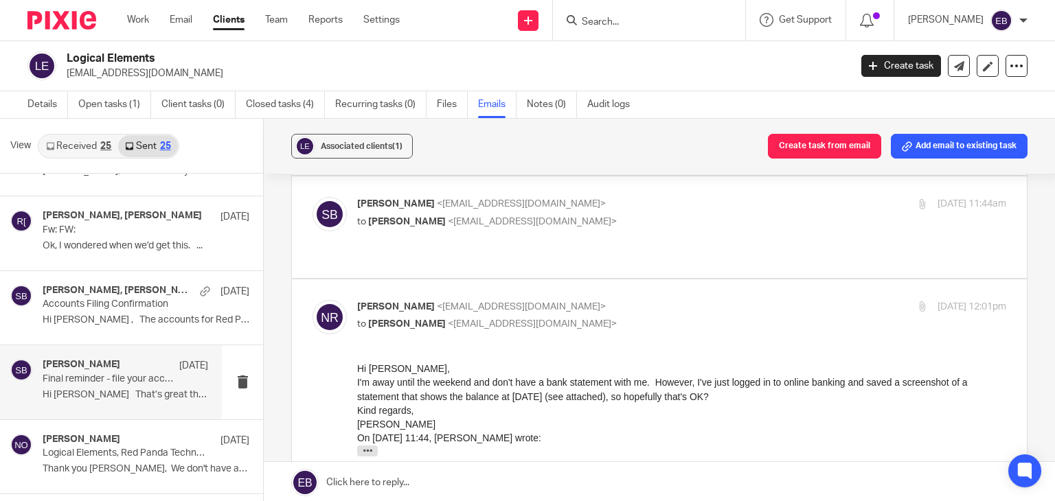
click at [670, 317] on p "to Sonia Bird <soniabird@probusinessuk.com>" at bounding box center [573, 324] width 433 height 14
checkbox input "false"
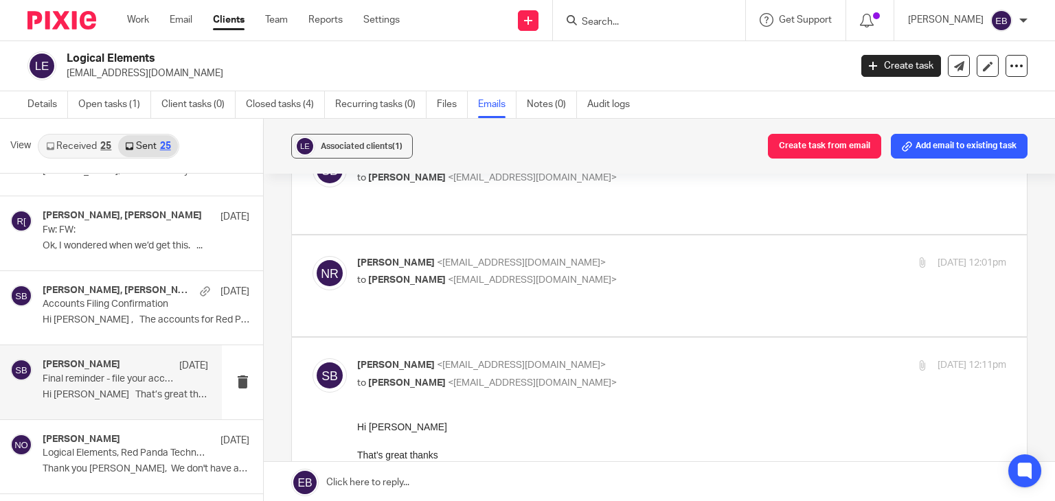
scroll to position [412, 0]
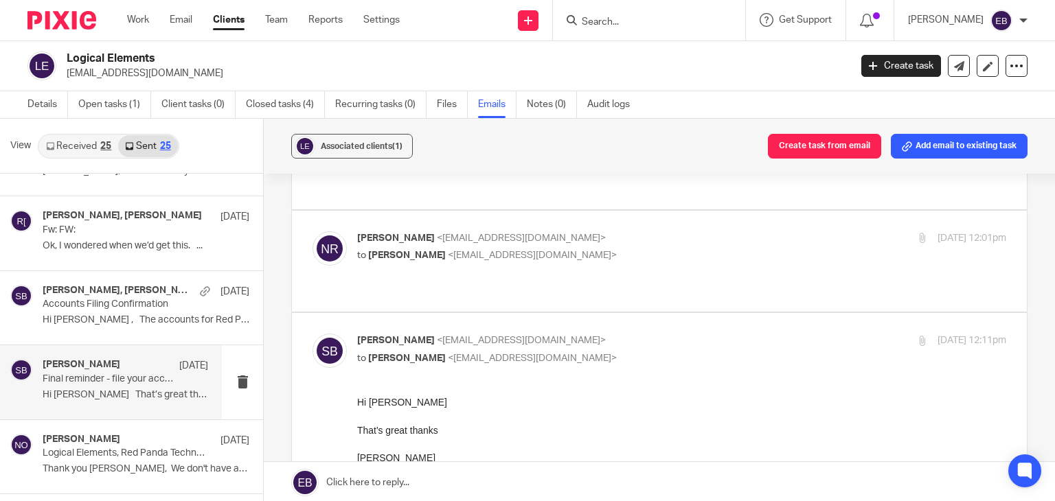
click at [665, 334] on p "Sonia Bird <soniabird@probusinessuk.com>" at bounding box center [573, 341] width 433 height 14
checkbox input "false"
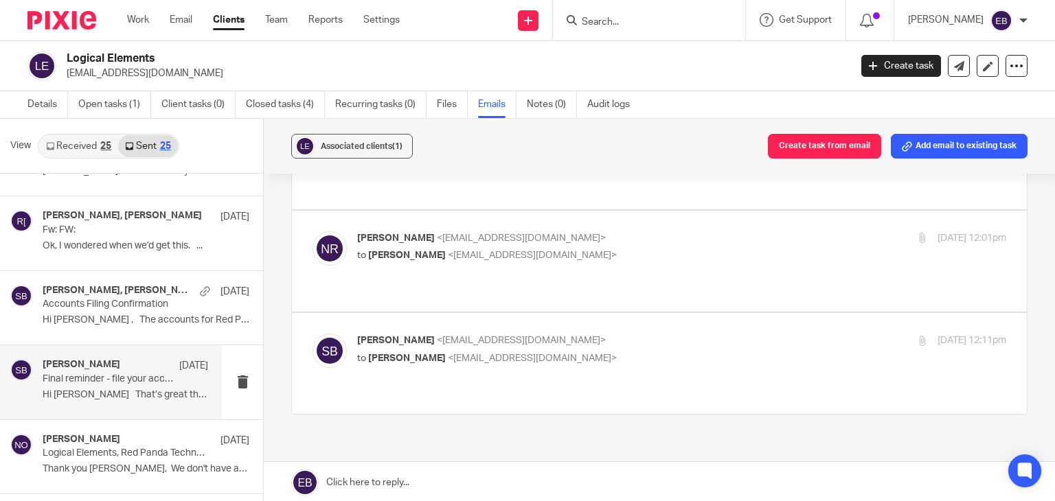
scroll to position [372, 0]
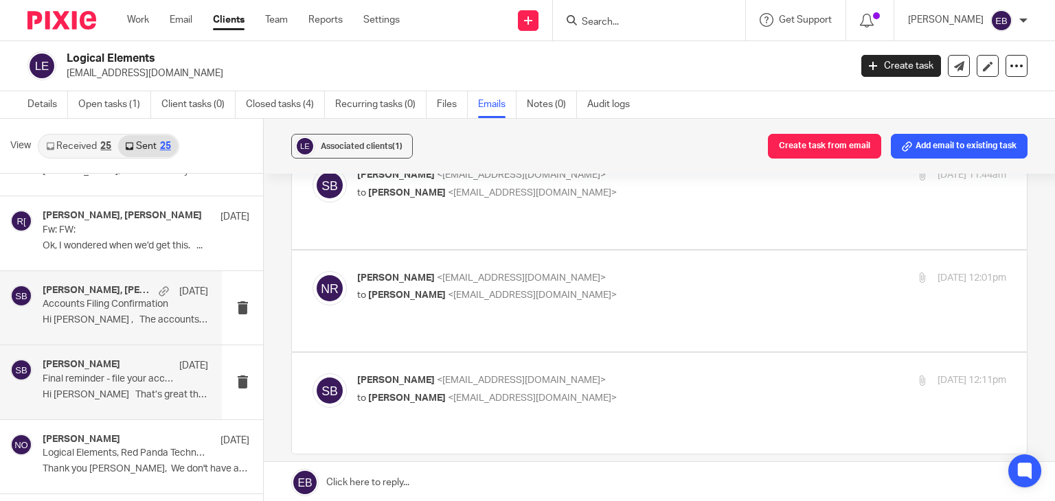
click at [154, 330] on div "Nick Roper, Sonia Bird 29 May Accounts Filing Confirmation Hi Nick , The accoun…" at bounding box center [126, 308] width 166 height 46
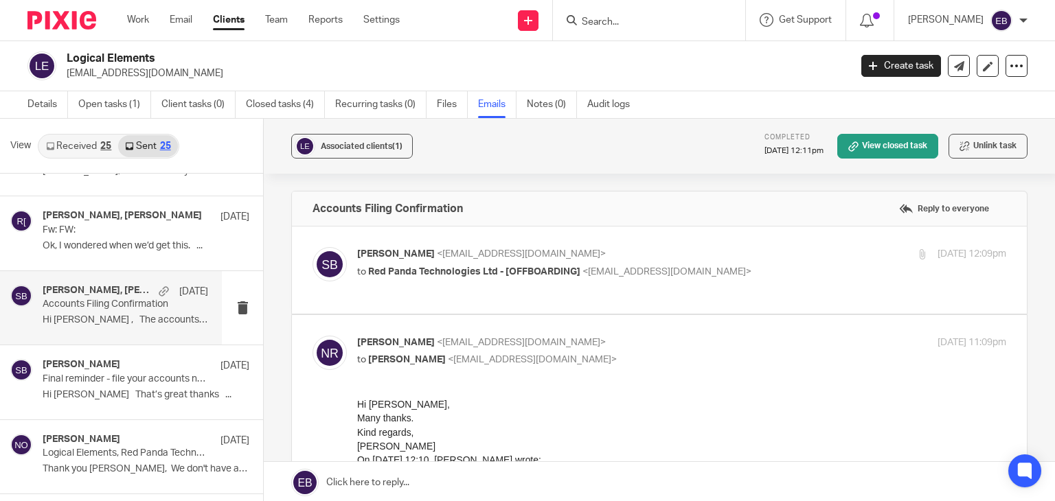
scroll to position [0, 0]
click at [662, 332] on label at bounding box center [659, 449] width 735 height 269
click at [313, 335] on input "checkbox" at bounding box center [312, 335] width 1 height 1
checkbox input "false"
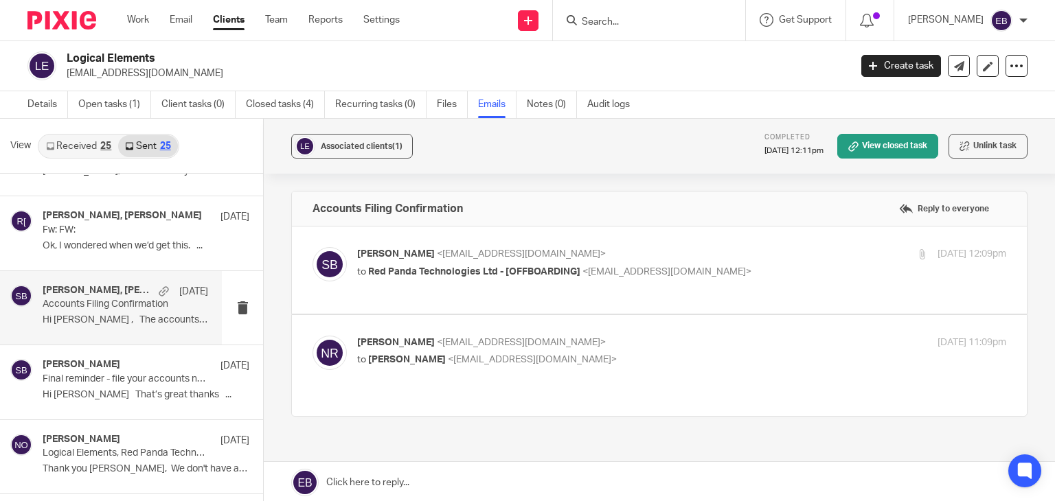
click at [692, 251] on p "Sonia Bird <soniabird@probusinessuk.com>" at bounding box center [573, 254] width 433 height 14
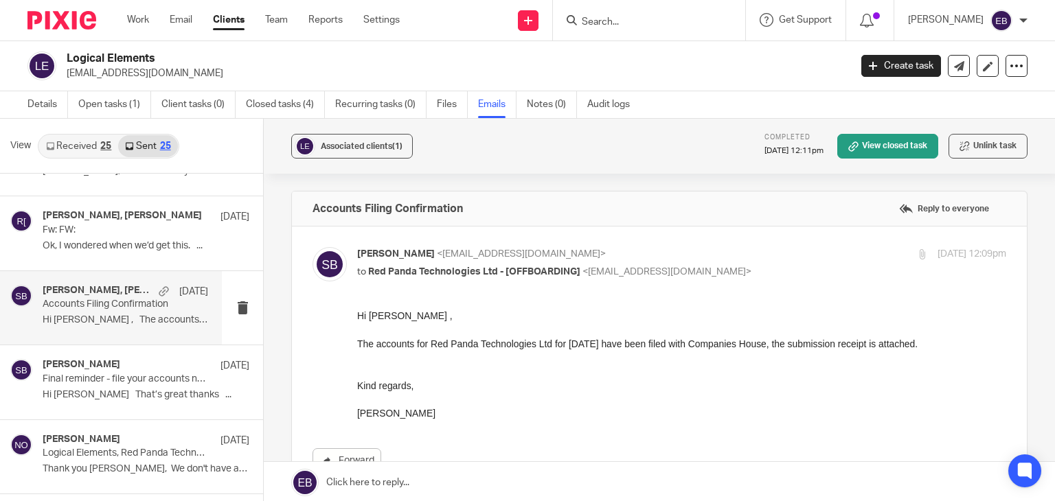
drag, startPoint x: 698, startPoint y: 251, endPoint x: 589, endPoint y: 269, distance: 110.8
click at [688, 252] on p "Sonia Bird <soniabird@probusinessuk.com>" at bounding box center [573, 254] width 433 height 14
checkbox input "false"
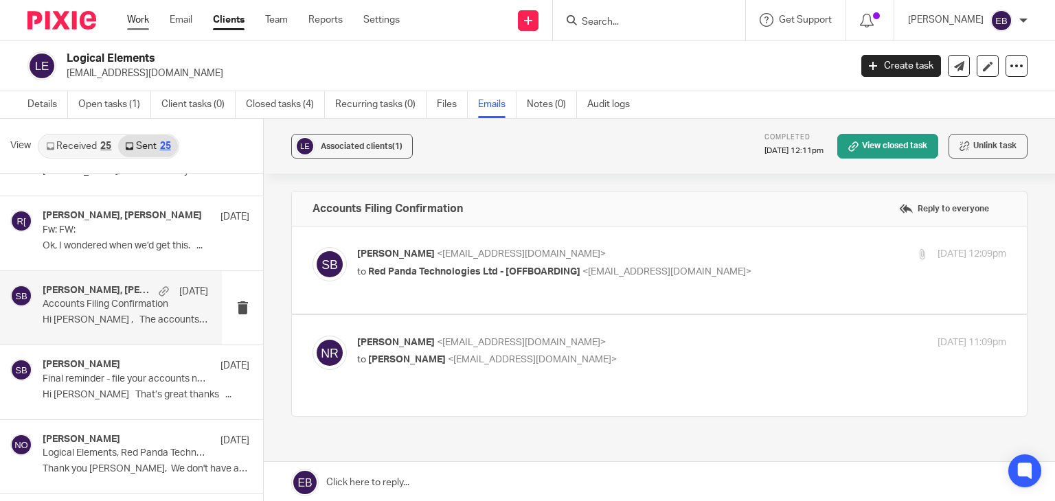
click at [137, 23] on link "Work" at bounding box center [138, 20] width 22 height 14
